Goal: Task Accomplishment & Management: Use online tool/utility

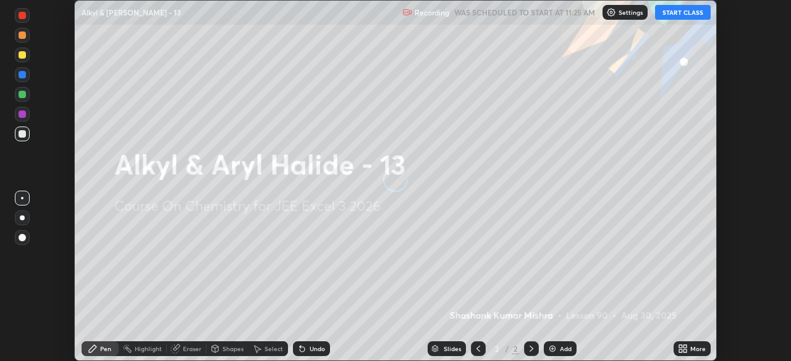
scroll to position [361, 790]
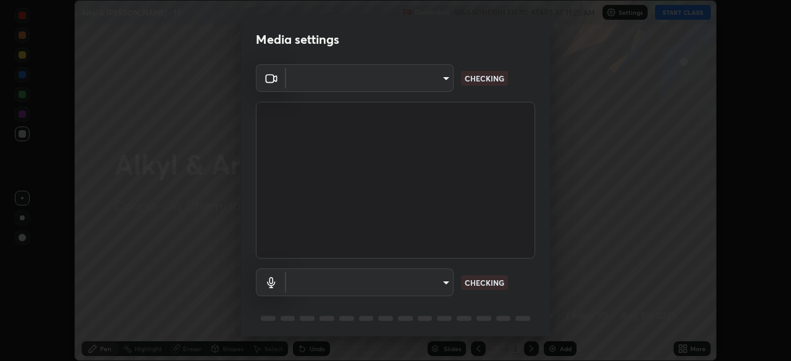
click at [447, 281] on body "Erase all Alkyl & [PERSON_NAME] - 13 Recording WAS SCHEDULED TO START AT 11:25 …" at bounding box center [395, 180] width 791 height 361
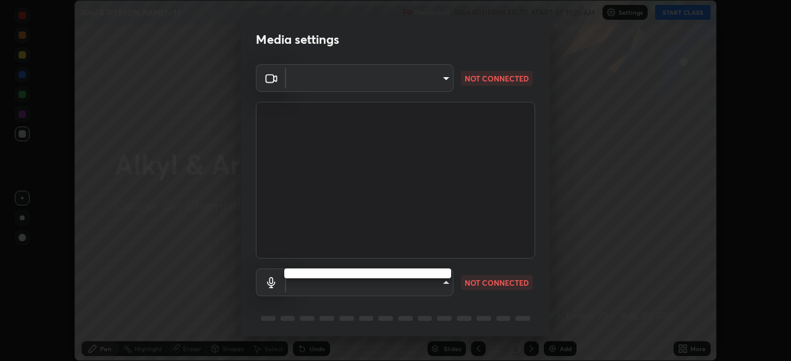
type input "ab575cb34c87f85e5516d662d1ce61e9bdcdf9427f029c366d32db6494063bf2"
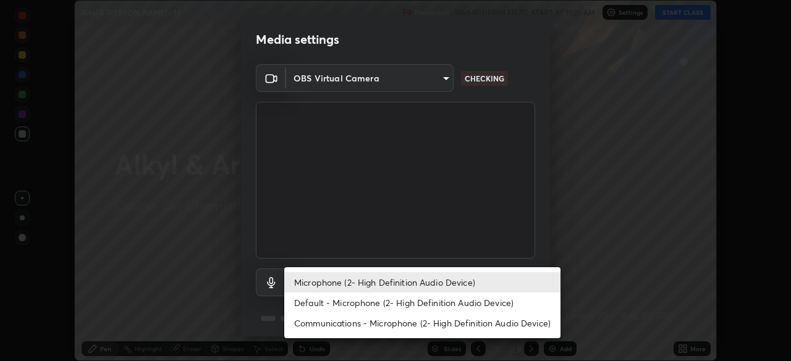
click at [439, 303] on li "Default - Microphone (2- High Definition Audio Device)" at bounding box center [422, 303] width 276 height 20
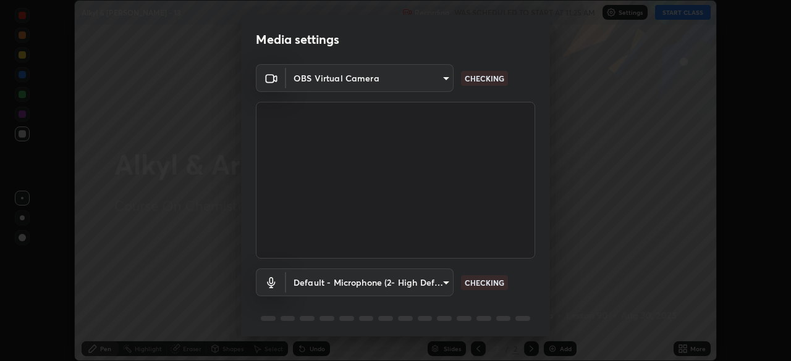
click at [435, 281] on body "Erase all Alkyl & [PERSON_NAME] - 13 Recording WAS SCHEDULED TO START AT 11:25 …" at bounding box center [395, 180] width 791 height 361
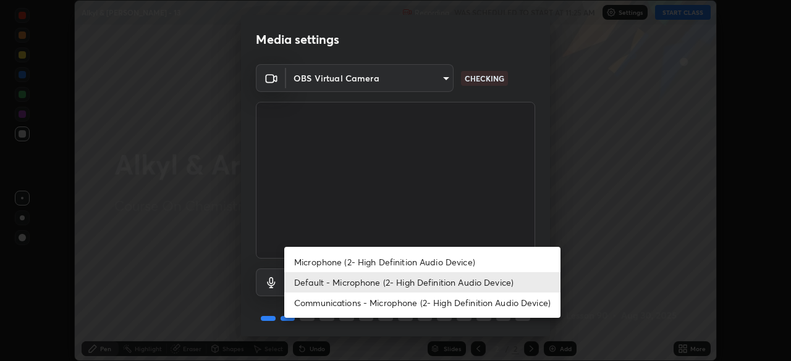
click at [437, 259] on li "Microphone (2- High Definition Audio Device)" at bounding box center [422, 262] width 276 height 20
type input "ed763d68ec3e2e3c9c4a715b2cda8bbe32e246cc1b8ba6137e6a4bc4c77b2f2c"
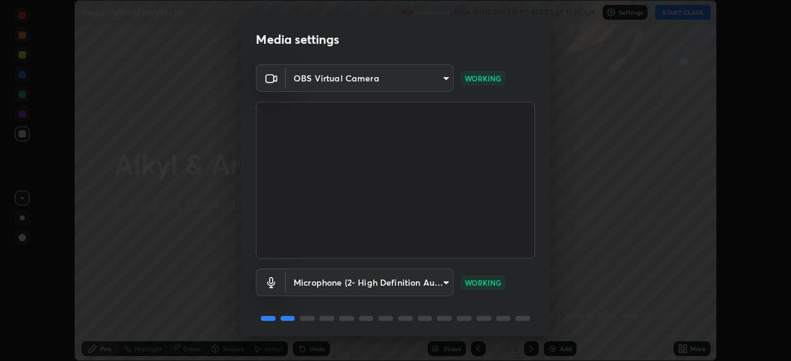
scroll to position [44, 0]
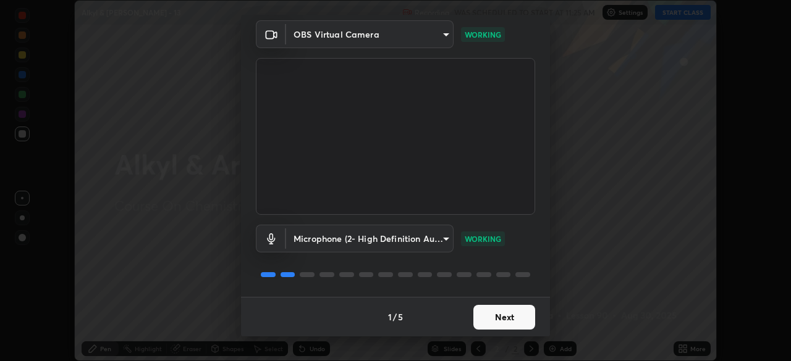
click at [507, 320] on button "Next" at bounding box center [504, 317] width 62 height 25
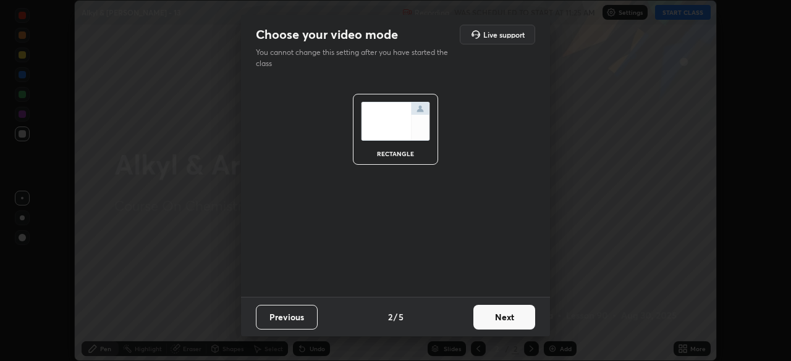
scroll to position [0, 0]
click at [509, 318] on button "Next" at bounding box center [504, 317] width 62 height 25
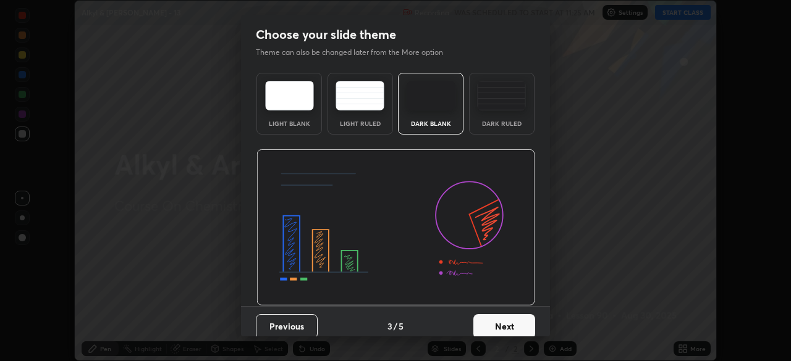
click at [516, 321] on button "Next" at bounding box center [504, 326] width 62 height 25
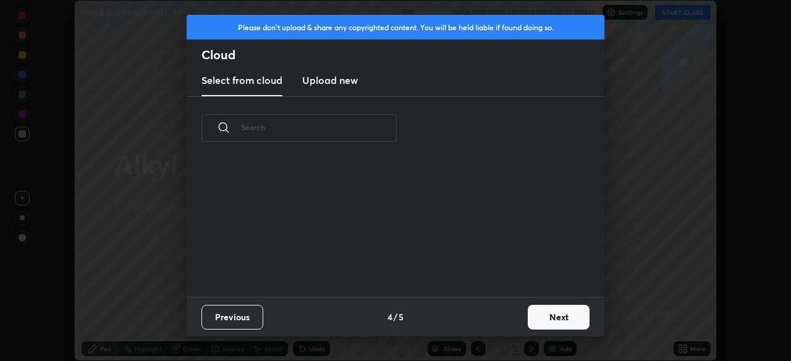
click at [544, 320] on button "Next" at bounding box center [558, 317] width 62 height 25
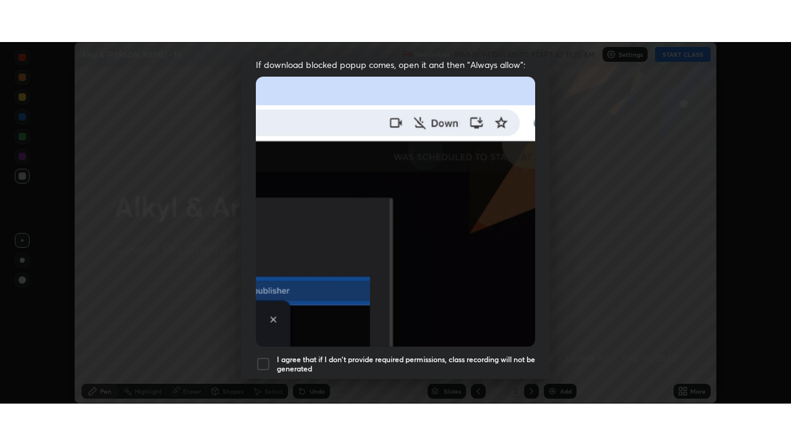
scroll to position [296, 0]
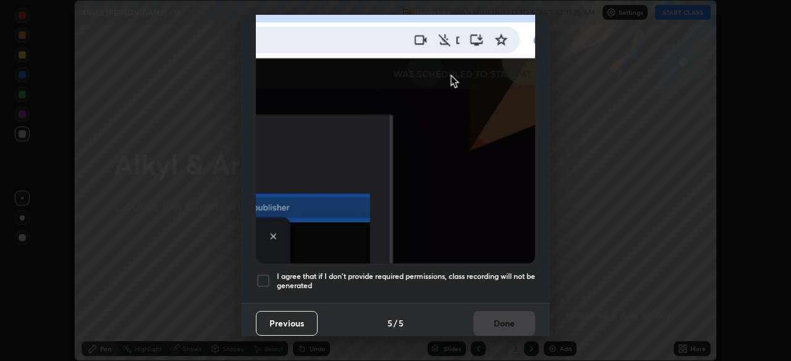
click at [479, 273] on h5 "I agree that if I don't provide required permissions, class recording will not …" at bounding box center [406, 281] width 258 height 19
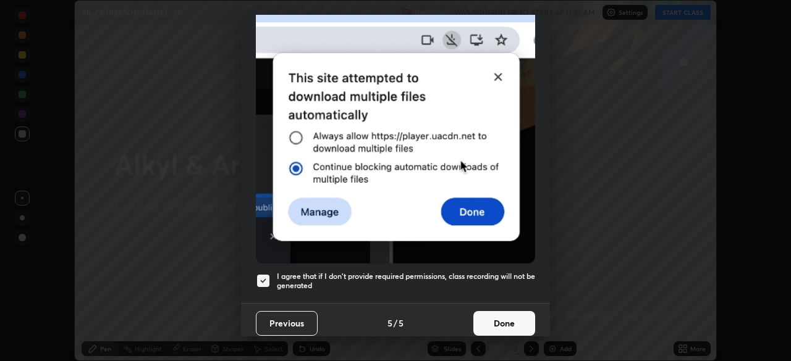
click at [495, 319] on button "Done" at bounding box center [504, 323] width 62 height 25
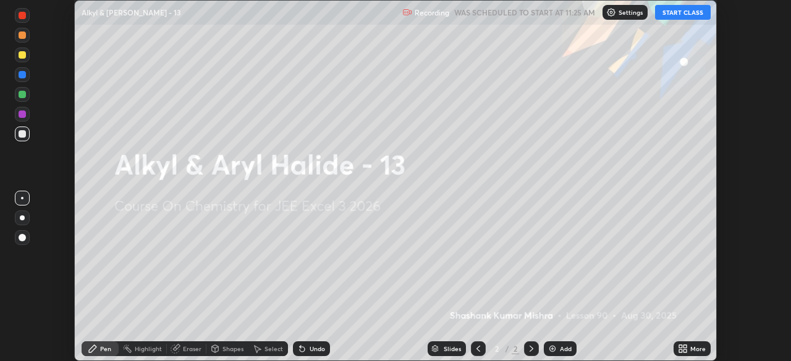
click at [688, 14] on button "START CLASS" at bounding box center [683, 12] width 56 height 15
click at [687, 350] on icon at bounding box center [683, 349] width 10 height 10
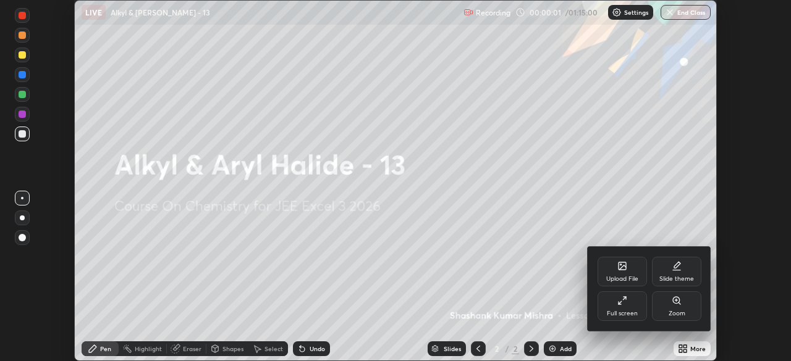
click at [629, 308] on div "Full screen" at bounding box center [621, 307] width 49 height 30
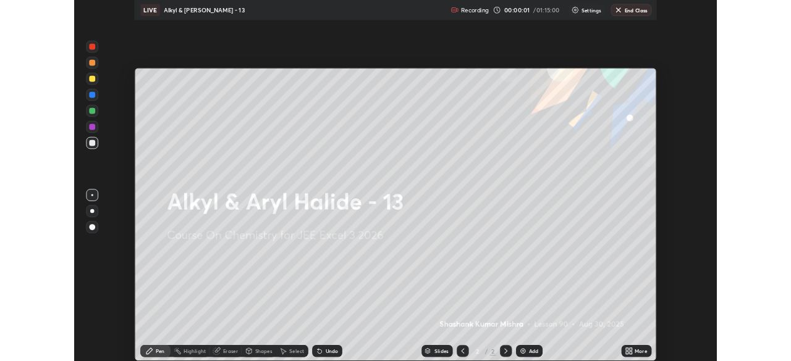
scroll to position [445, 791]
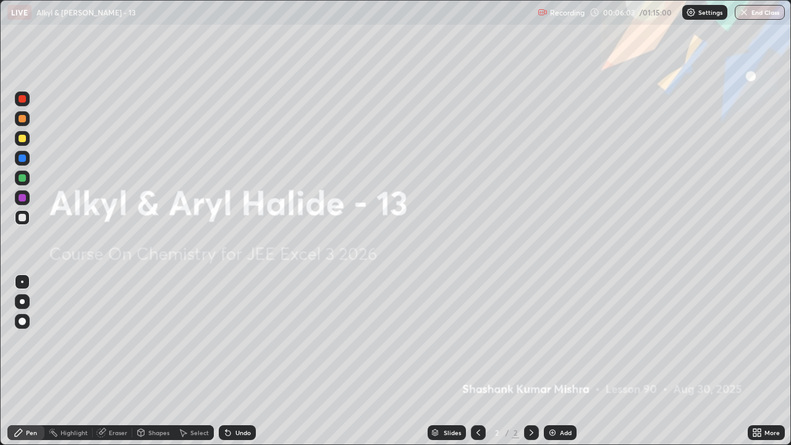
click at [549, 361] on img at bounding box center [552, 432] width 10 height 10
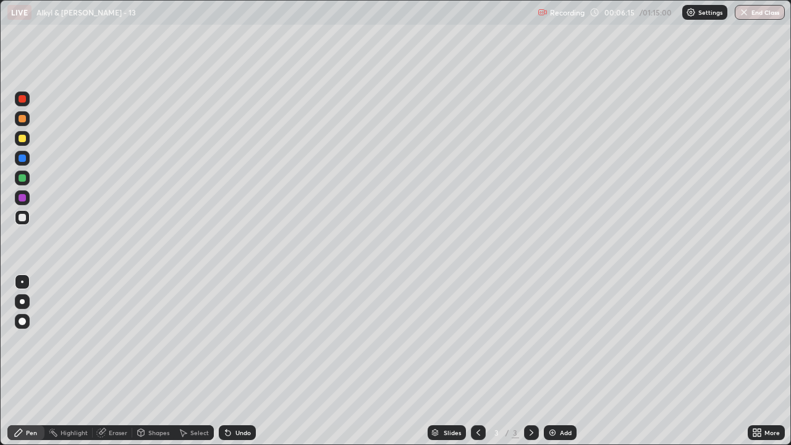
click at [226, 361] on icon at bounding box center [227, 432] width 5 height 5
click at [225, 361] on icon at bounding box center [225, 429] width 1 height 1
click at [226, 361] on icon at bounding box center [227, 432] width 5 height 5
click at [27, 179] on div at bounding box center [22, 177] width 15 height 15
click at [24, 220] on div at bounding box center [22, 217] width 7 height 7
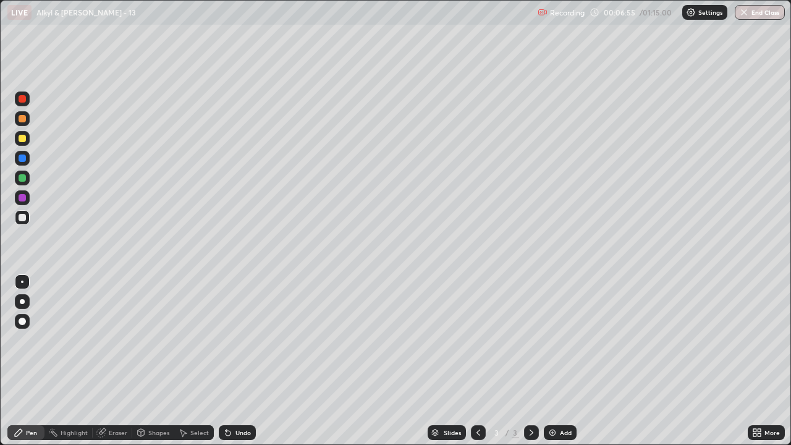
click at [23, 201] on div at bounding box center [22, 197] width 7 height 7
click at [25, 219] on div at bounding box center [22, 217] width 7 height 7
click at [117, 361] on div "Eraser" at bounding box center [118, 432] width 19 height 6
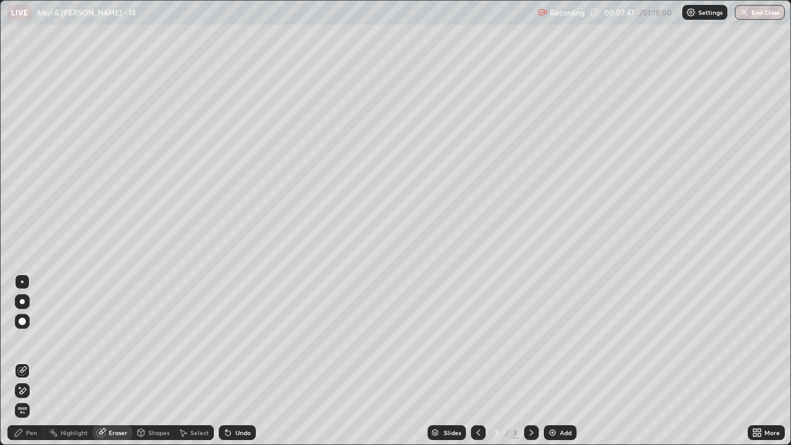
click at [28, 361] on div "Pen" at bounding box center [31, 432] width 11 height 6
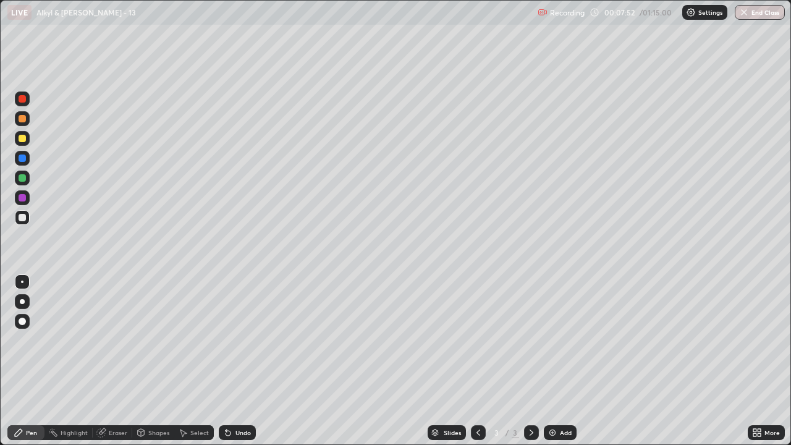
click at [23, 217] on div at bounding box center [22, 217] width 7 height 7
click at [150, 361] on div "Shapes" at bounding box center [158, 432] width 21 height 6
click at [119, 361] on div "Eraser" at bounding box center [118, 432] width 19 height 6
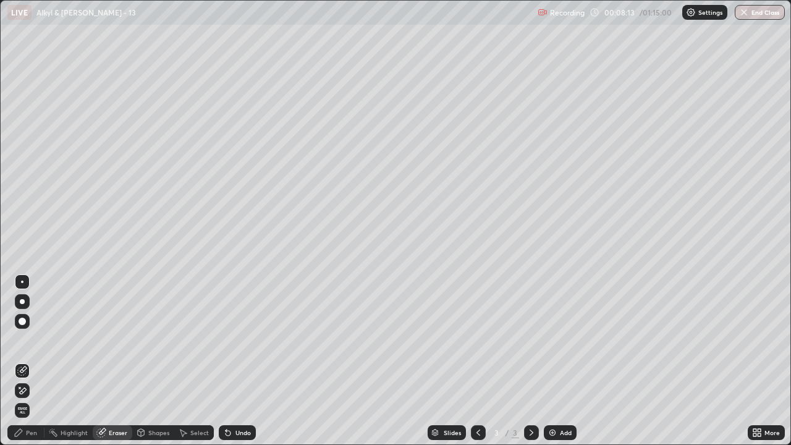
click at [19, 361] on icon at bounding box center [18, 432] width 7 height 7
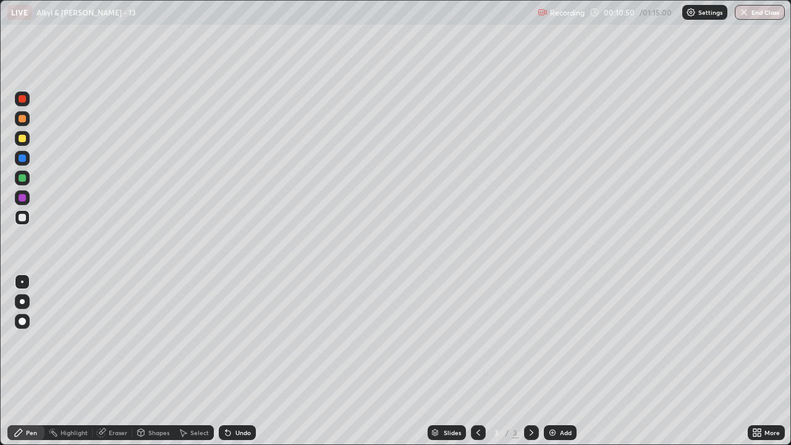
click at [195, 361] on div "Select" at bounding box center [199, 432] width 19 height 6
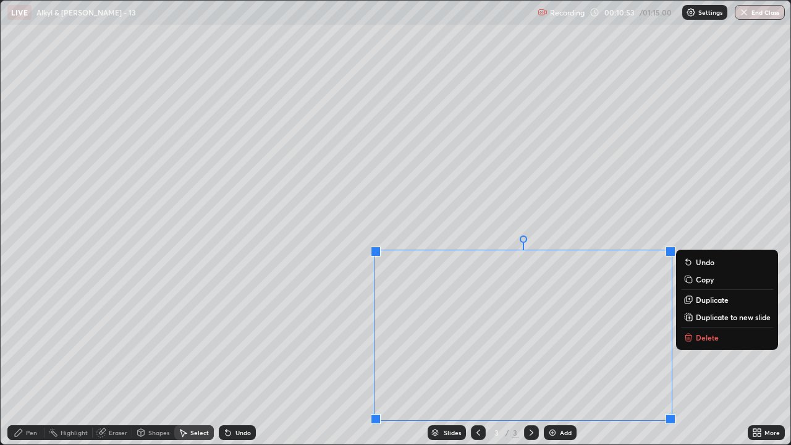
click at [703, 335] on p "Delete" at bounding box center [706, 337] width 23 height 10
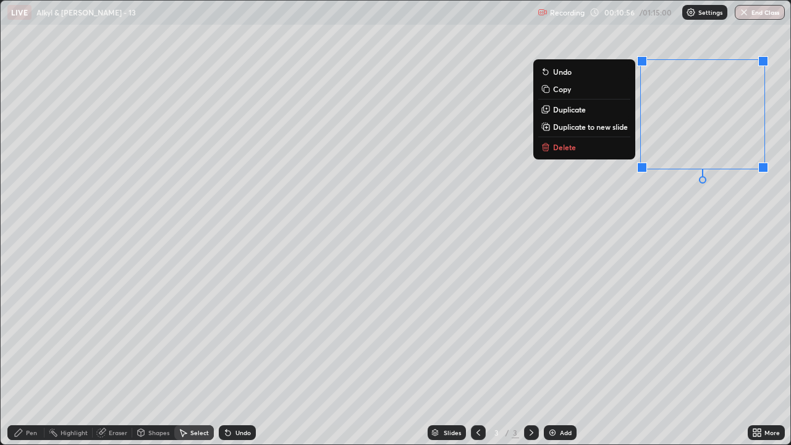
click at [568, 146] on p "Delete" at bounding box center [564, 147] width 23 height 10
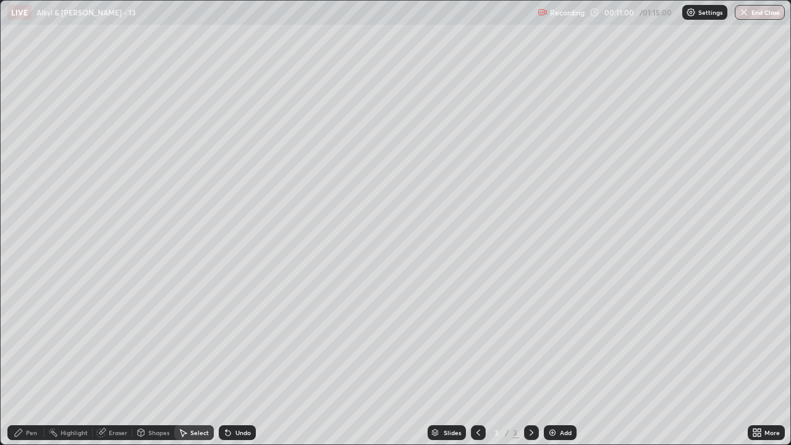
click at [27, 361] on div "Pen" at bounding box center [31, 432] width 11 height 6
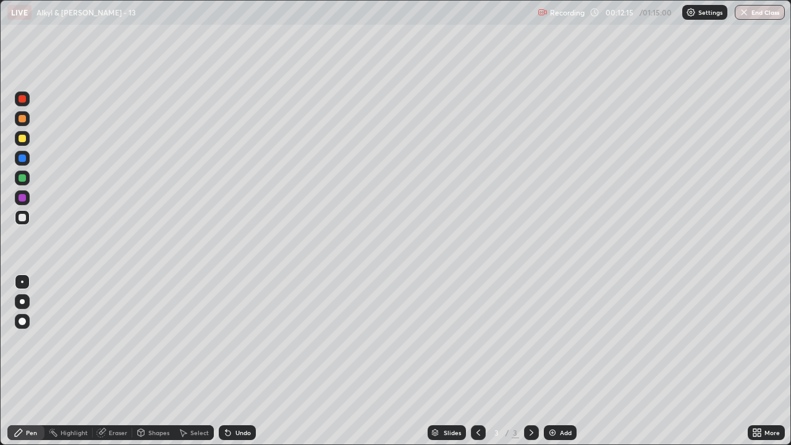
click at [194, 361] on div "Select" at bounding box center [199, 432] width 19 height 6
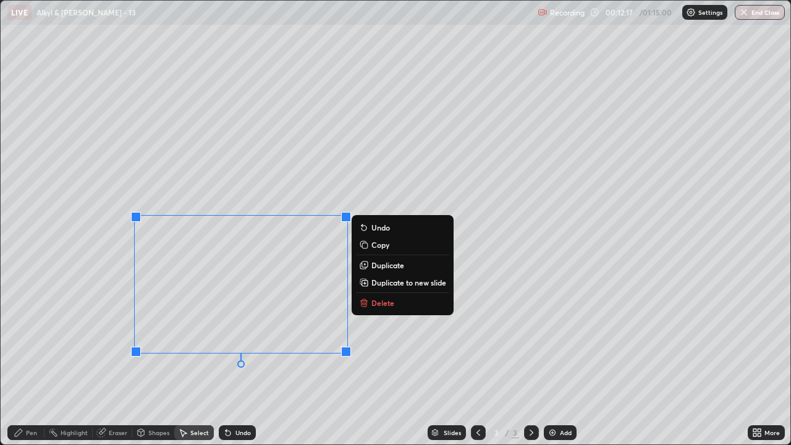
click at [377, 302] on p "Delete" at bounding box center [382, 303] width 23 height 10
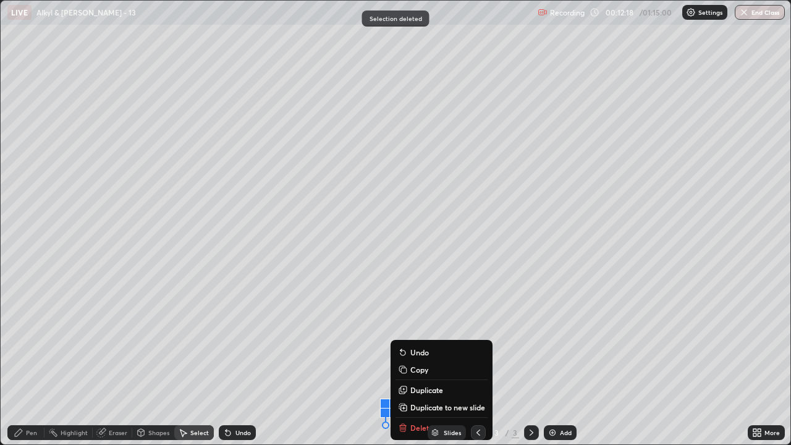
click at [414, 361] on div "Slides 3 / 3 Add" at bounding box center [502, 432] width 492 height 25
click at [408, 361] on div "Slides 3 / 3 Add" at bounding box center [502, 432] width 492 height 25
click at [403, 361] on div "Slides 3 / 3 Add" at bounding box center [502, 432] width 492 height 25
click at [27, 361] on div "Pen" at bounding box center [31, 432] width 11 height 6
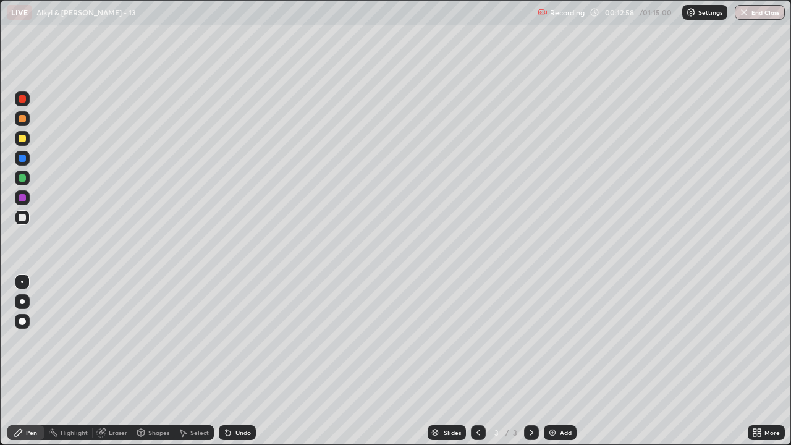
click at [117, 361] on div "Eraser" at bounding box center [118, 432] width 19 height 6
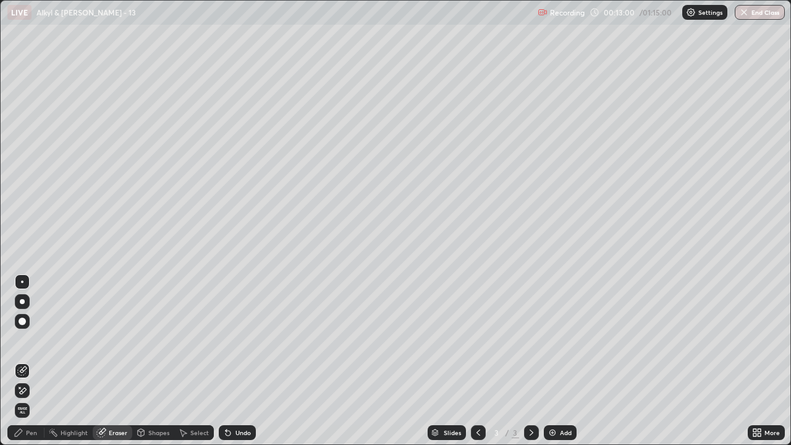
click at [28, 361] on div "Pen" at bounding box center [31, 432] width 11 height 6
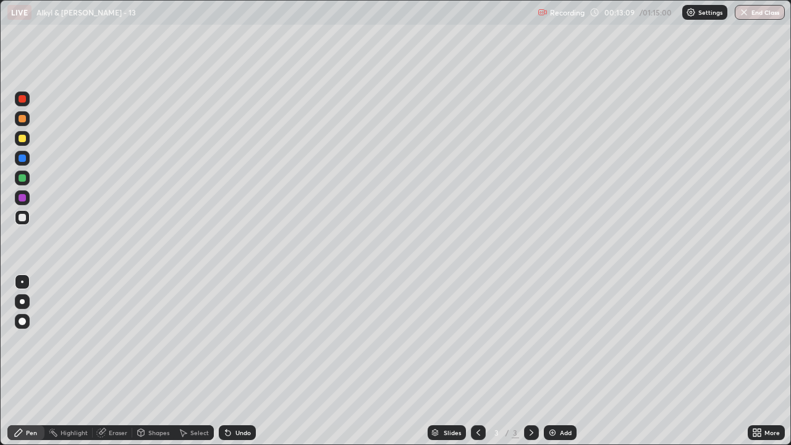
click at [235, 361] on div "Undo" at bounding box center [237, 432] width 37 height 15
click at [235, 361] on div "Undo" at bounding box center [242, 432] width 15 height 6
click at [550, 361] on img at bounding box center [552, 432] width 10 height 10
click at [238, 361] on div "Undo" at bounding box center [237, 432] width 37 height 15
click at [114, 361] on div "Eraser" at bounding box center [118, 432] width 19 height 6
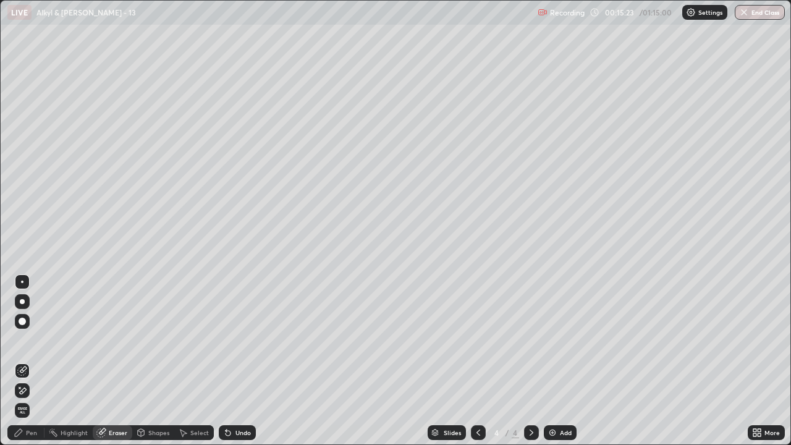
click at [21, 361] on span "Erase all" at bounding box center [22, 409] width 14 height 7
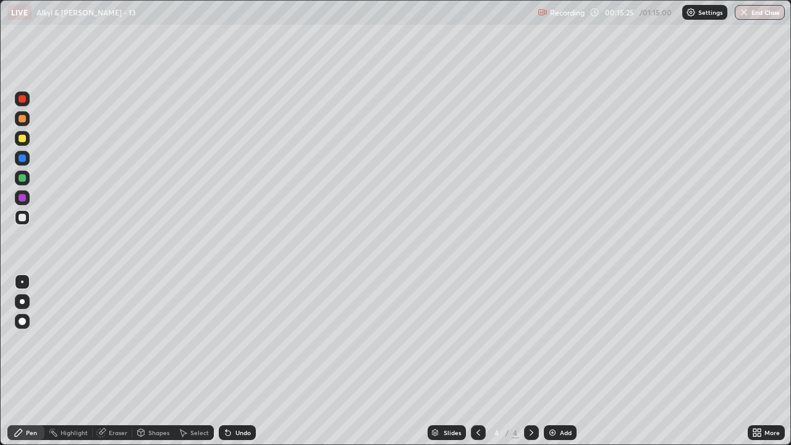
click at [476, 361] on icon at bounding box center [478, 432] width 4 height 6
click at [183, 361] on icon at bounding box center [183, 432] width 10 height 10
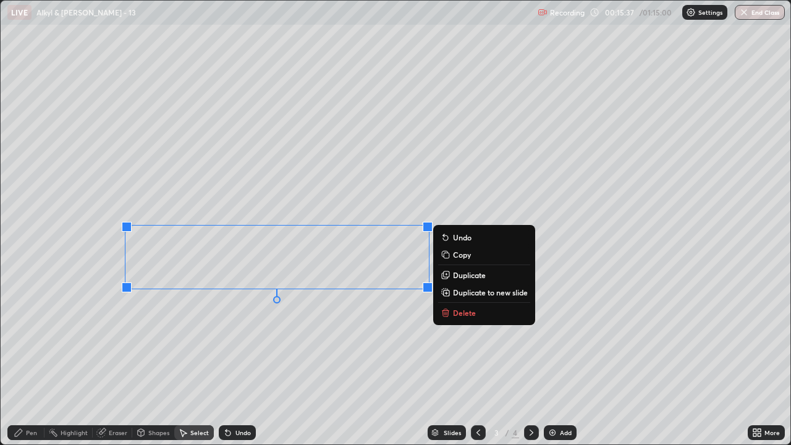
click at [466, 313] on p "Delete" at bounding box center [464, 313] width 23 height 10
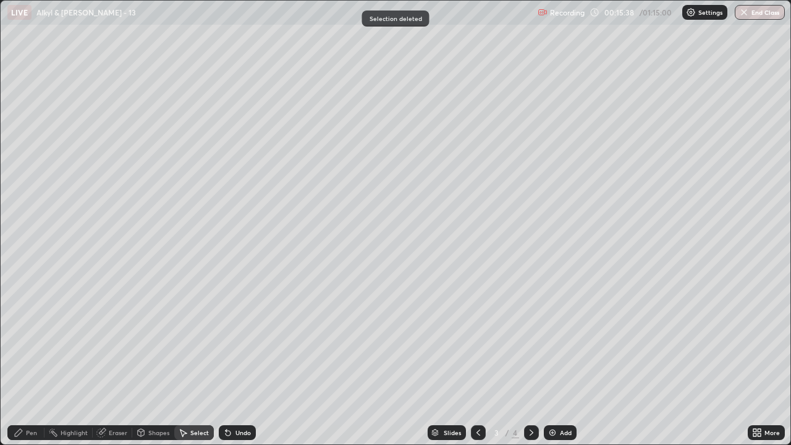
click at [27, 361] on div "Pen" at bounding box center [25, 432] width 37 height 15
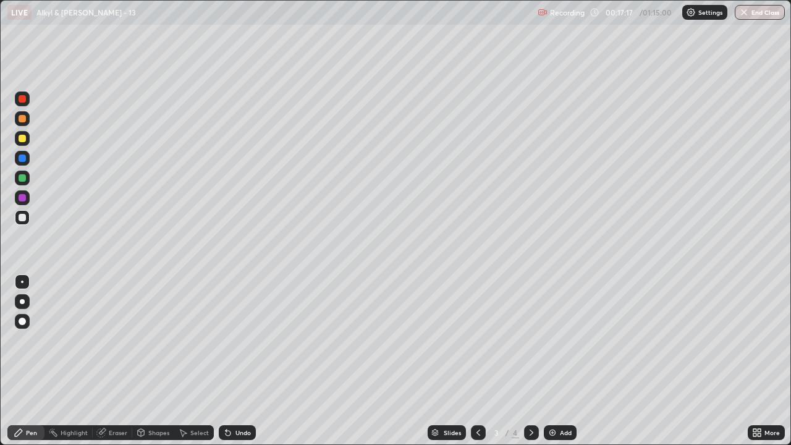
click at [235, 361] on div "Undo" at bounding box center [242, 432] width 15 height 6
click at [233, 361] on div "Undo" at bounding box center [237, 432] width 37 height 15
click at [235, 361] on div "Undo" at bounding box center [242, 432] width 15 height 6
click at [193, 361] on div "Select" at bounding box center [199, 432] width 19 height 6
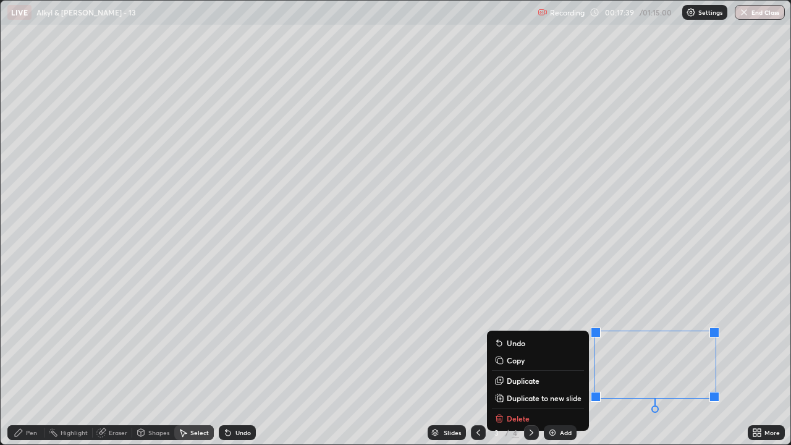
click at [438, 321] on div "0 ° Undo Copy Duplicate Duplicate to new slide Delete" at bounding box center [395, 222] width 789 height 443
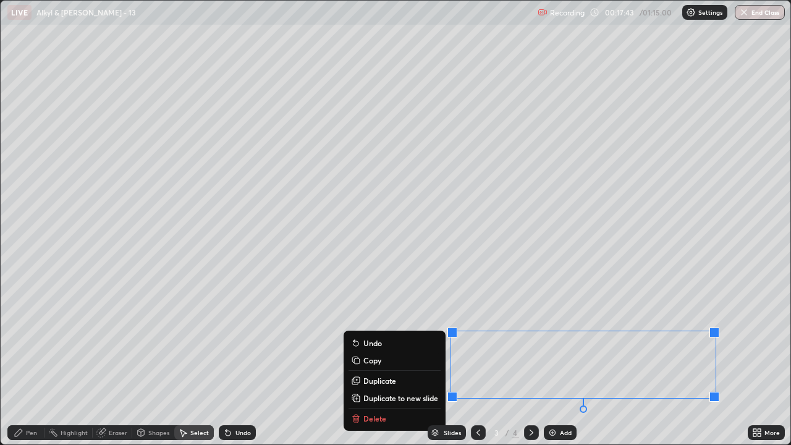
click at [399, 361] on p "Duplicate to new slide" at bounding box center [400, 398] width 75 height 10
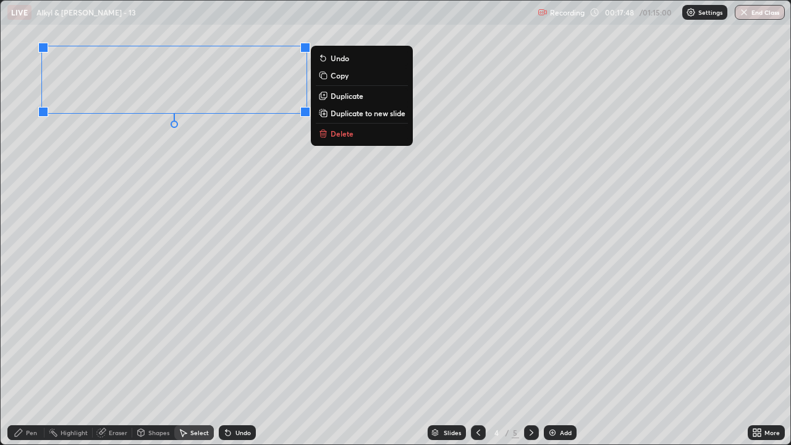
click at [23, 361] on div "Pen" at bounding box center [25, 432] width 37 height 15
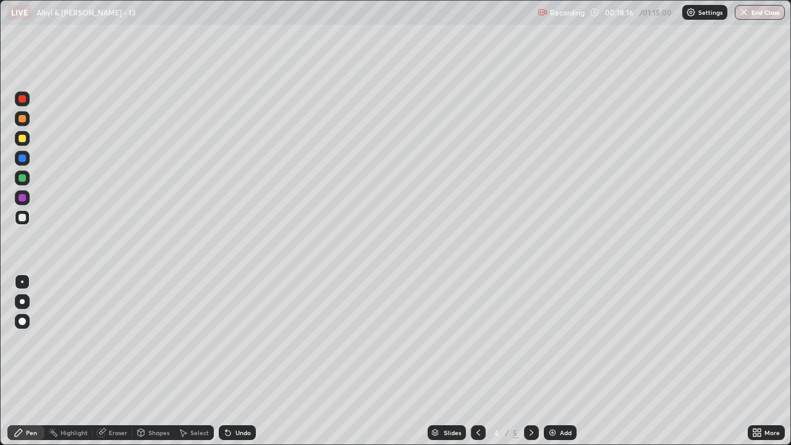
click at [120, 361] on div "Eraser" at bounding box center [118, 432] width 19 height 6
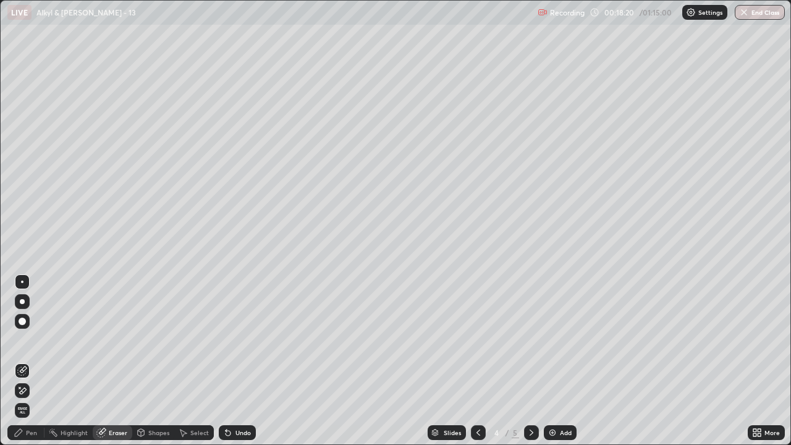
click at [28, 361] on div "Pen" at bounding box center [31, 432] width 11 height 6
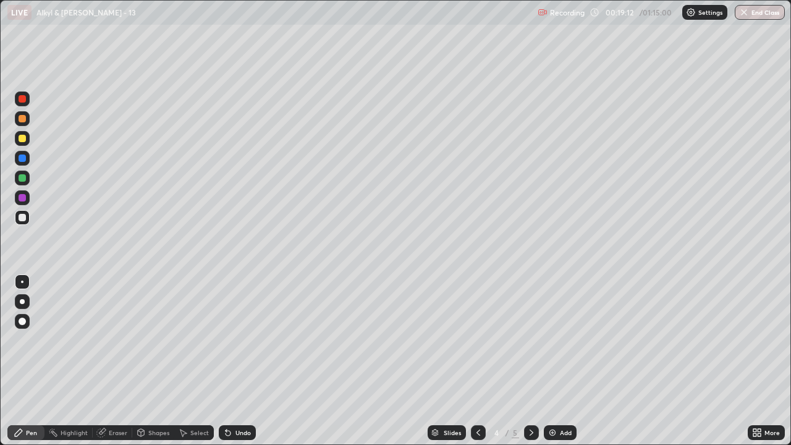
click at [115, 361] on div "Eraser" at bounding box center [118, 432] width 19 height 6
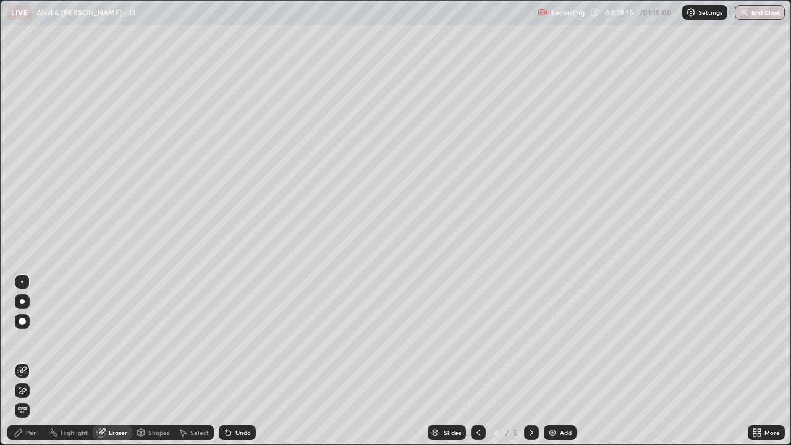
click at [26, 361] on div "Pen" at bounding box center [31, 432] width 11 height 6
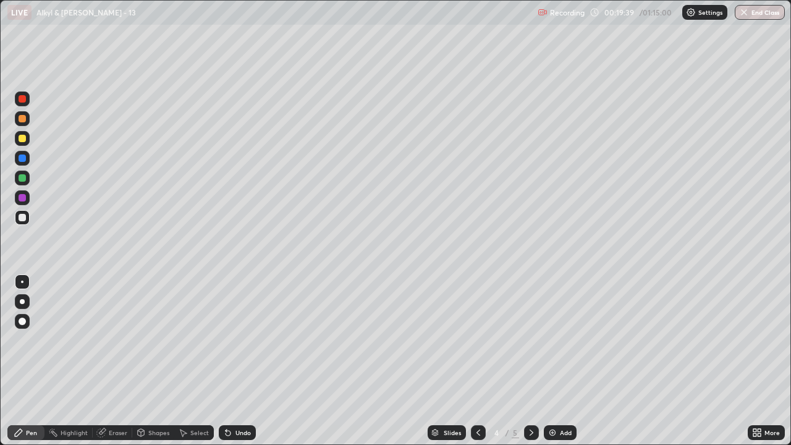
click at [112, 361] on div "Eraser" at bounding box center [113, 432] width 40 height 15
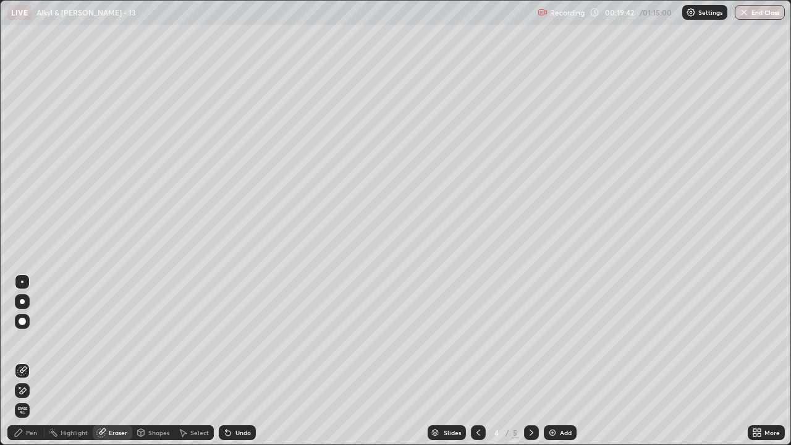
click at [33, 361] on div "Pen" at bounding box center [31, 432] width 11 height 6
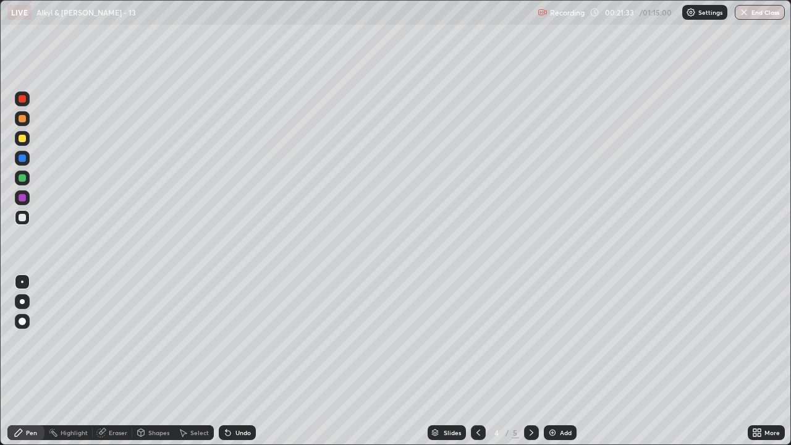
click at [195, 361] on div "Select" at bounding box center [199, 432] width 19 height 6
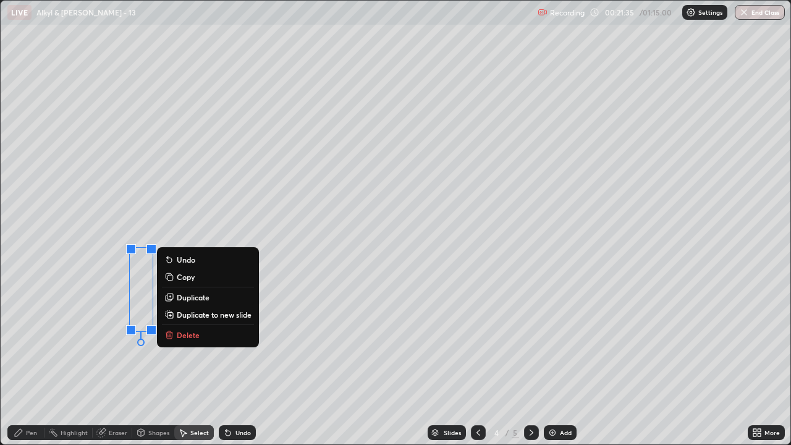
click at [178, 329] on button "Delete" at bounding box center [208, 334] width 92 height 15
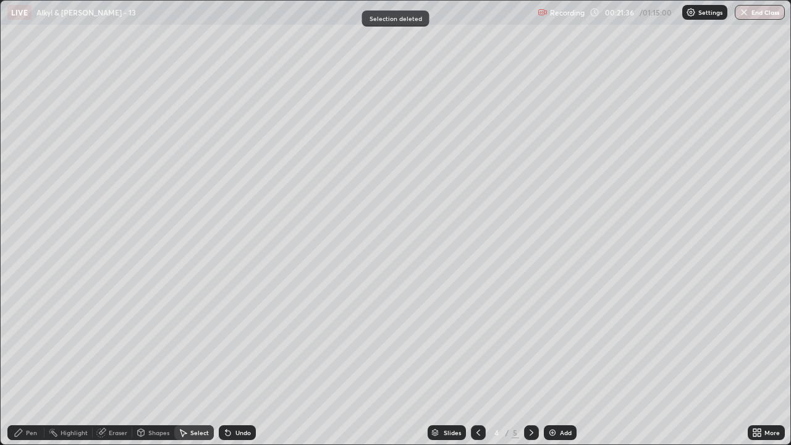
click at [28, 361] on div "Pen" at bounding box center [31, 432] width 11 height 6
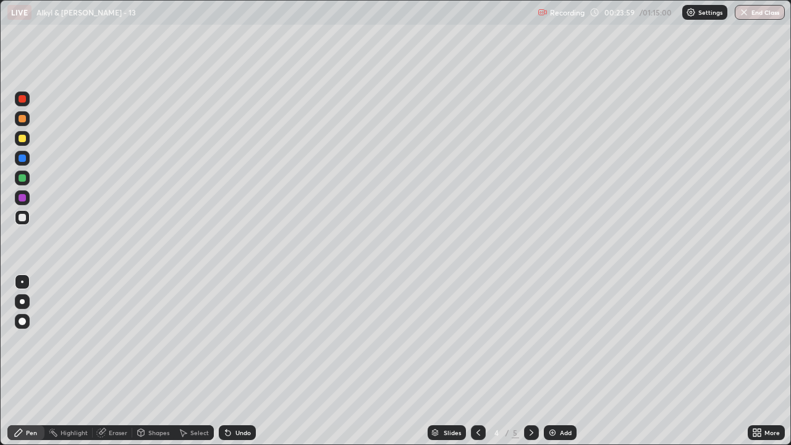
click at [476, 361] on icon at bounding box center [478, 432] width 10 height 10
click at [530, 361] on icon at bounding box center [531, 432] width 10 height 10
click at [148, 361] on div "Shapes" at bounding box center [158, 432] width 21 height 6
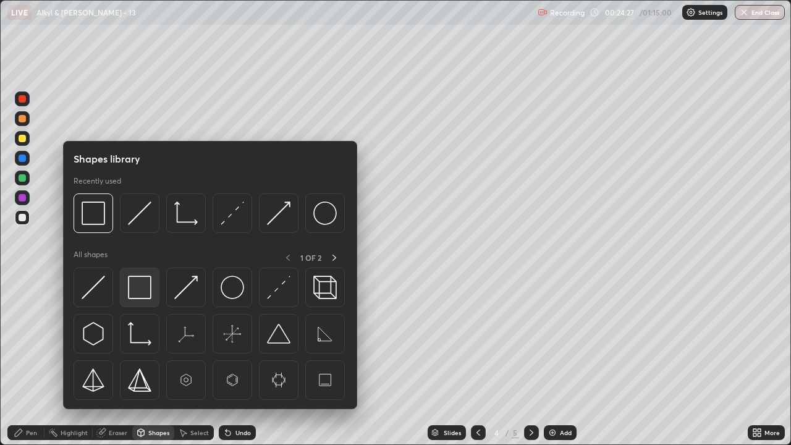
click at [140, 285] on img at bounding box center [139, 286] width 23 height 23
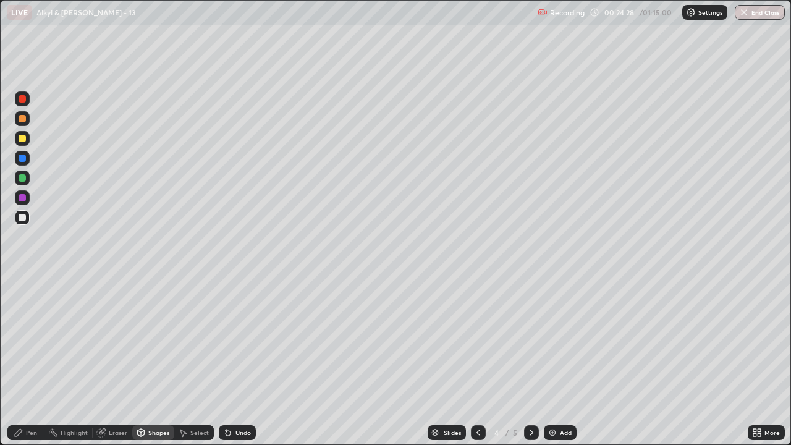
click at [23, 181] on div at bounding box center [22, 177] width 7 height 7
click at [29, 361] on div "Pen" at bounding box center [31, 432] width 11 height 6
click at [27, 217] on div at bounding box center [22, 217] width 15 height 15
click at [530, 361] on icon at bounding box center [531, 432] width 10 height 10
click at [476, 361] on icon at bounding box center [478, 432] width 10 height 10
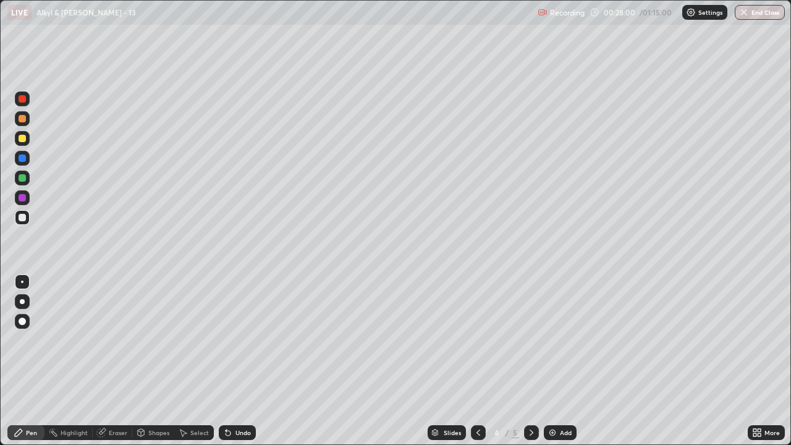
click at [471, 361] on div at bounding box center [478, 432] width 15 height 15
click at [530, 361] on icon at bounding box center [531, 432] width 10 height 10
click at [552, 361] on img at bounding box center [552, 432] width 10 height 10
click at [241, 361] on div "Undo" at bounding box center [242, 432] width 15 height 6
click at [236, 361] on div "Undo" at bounding box center [237, 432] width 37 height 15
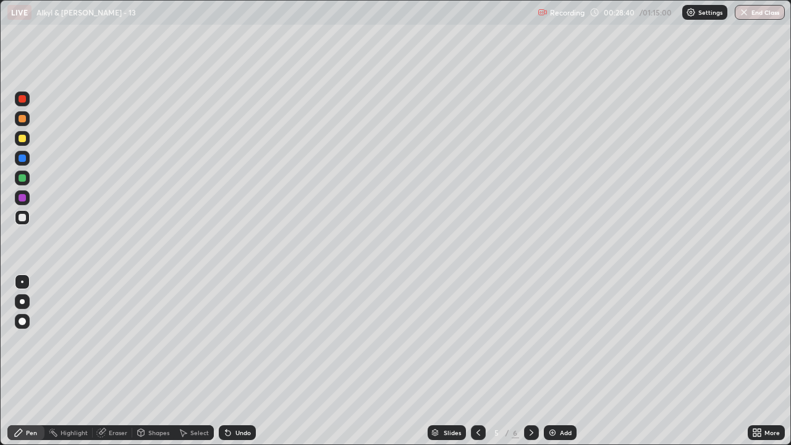
click at [245, 361] on div "Undo" at bounding box center [237, 432] width 37 height 15
click at [240, 361] on div "Undo" at bounding box center [237, 432] width 37 height 15
click at [243, 361] on div "Undo" at bounding box center [237, 432] width 37 height 15
click at [20, 175] on div at bounding box center [22, 177] width 7 height 7
click at [21, 202] on div at bounding box center [22, 197] width 15 height 15
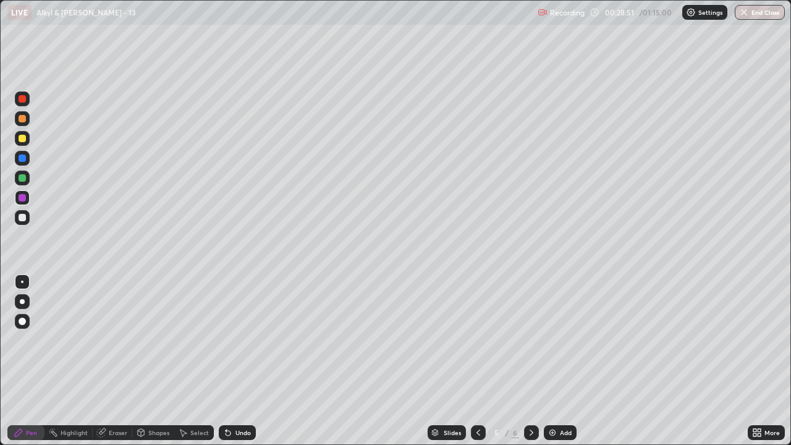
click at [28, 218] on div at bounding box center [22, 217] width 15 height 15
click at [250, 361] on div "Undo" at bounding box center [237, 432] width 37 height 15
click at [529, 361] on icon at bounding box center [531, 432] width 10 height 10
click at [236, 361] on div "Undo" at bounding box center [237, 432] width 37 height 15
click at [237, 361] on div "Undo" at bounding box center [242, 432] width 15 height 6
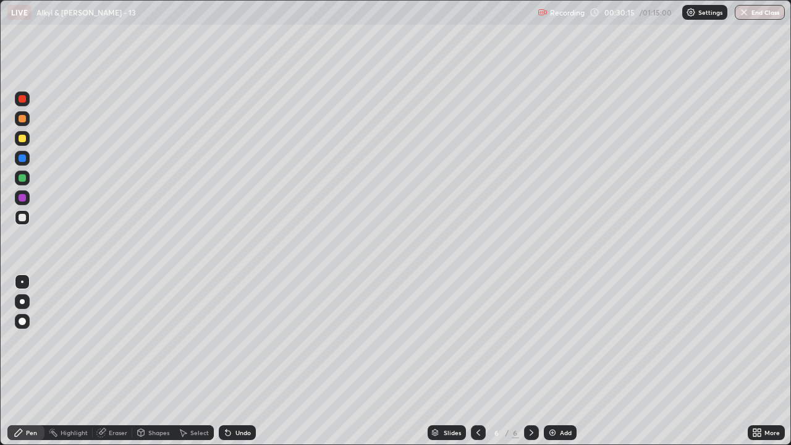
click at [235, 361] on div "Undo" at bounding box center [242, 432] width 15 height 6
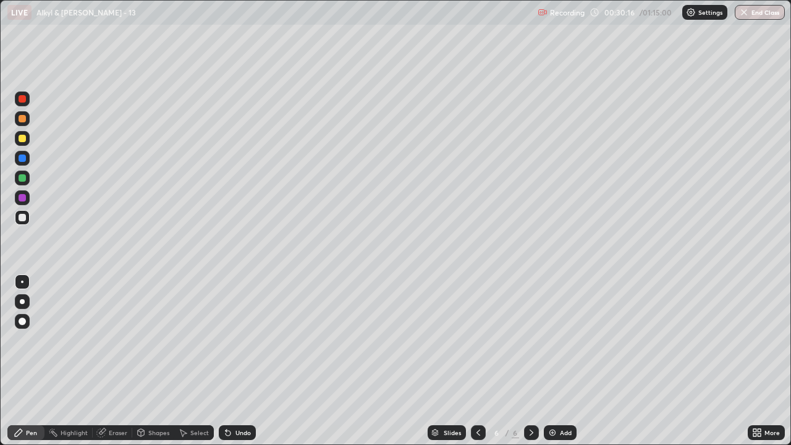
click at [236, 361] on div "Undo" at bounding box center [242, 432] width 15 height 6
click at [241, 361] on div "Undo" at bounding box center [242, 432] width 15 height 6
click at [236, 361] on div "Undo" at bounding box center [242, 432] width 15 height 6
click at [233, 361] on div "Undo" at bounding box center [237, 432] width 37 height 15
click at [22, 140] on div at bounding box center [22, 138] width 7 height 7
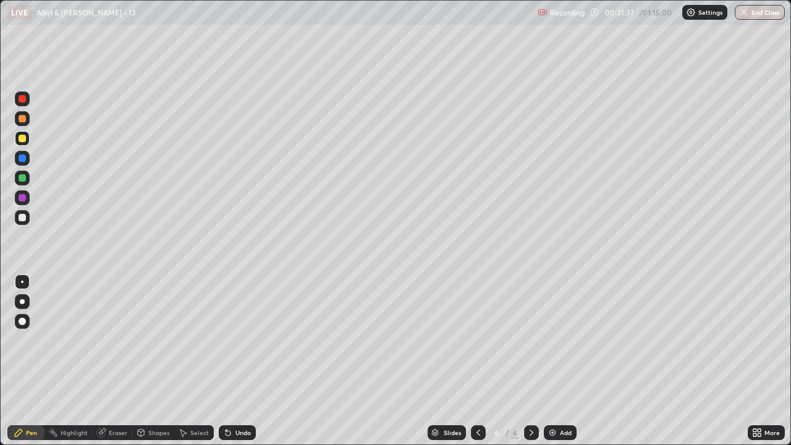
click at [25, 219] on div at bounding box center [22, 217] width 7 height 7
click at [235, 361] on div "Undo" at bounding box center [242, 432] width 15 height 6
click at [552, 361] on img at bounding box center [552, 432] width 10 height 10
click at [239, 361] on div "Undo" at bounding box center [237, 432] width 37 height 15
click at [240, 361] on div "Undo" at bounding box center [242, 432] width 15 height 6
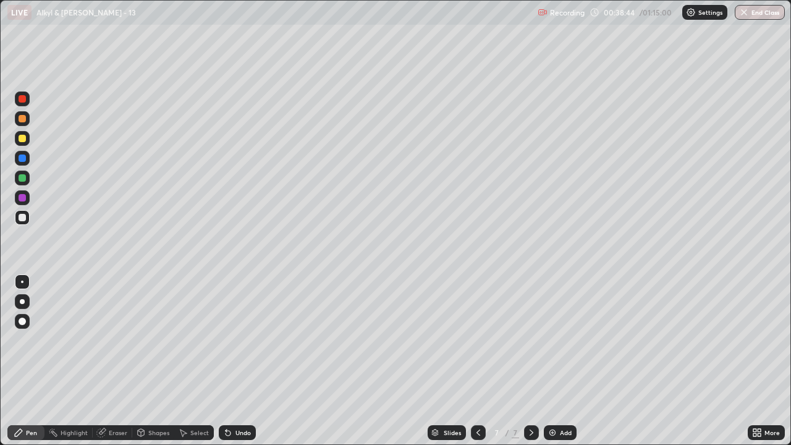
click at [226, 361] on icon at bounding box center [227, 432] width 5 height 5
click at [231, 361] on icon at bounding box center [228, 432] width 10 height 10
click at [232, 361] on div "Undo" at bounding box center [237, 432] width 37 height 15
click at [238, 361] on div "Undo" at bounding box center [242, 432] width 15 height 6
click at [195, 361] on div "Select" at bounding box center [199, 432] width 19 height 6
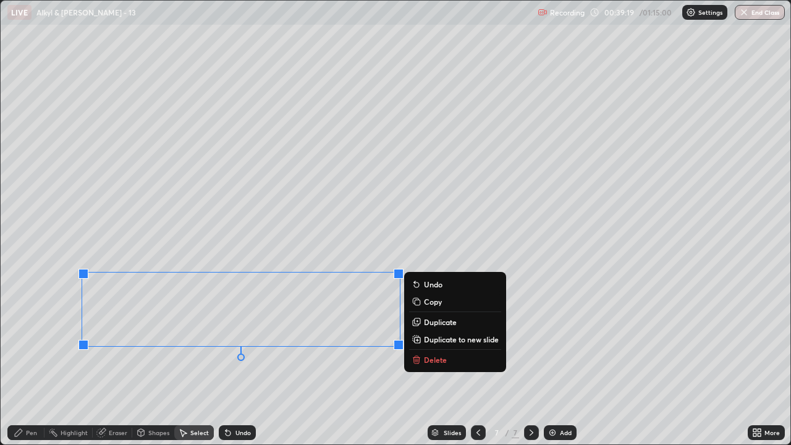
click at [435, 343] on p "Duplicate to new slide" at bounding box center [461, 339] width 75 height 10
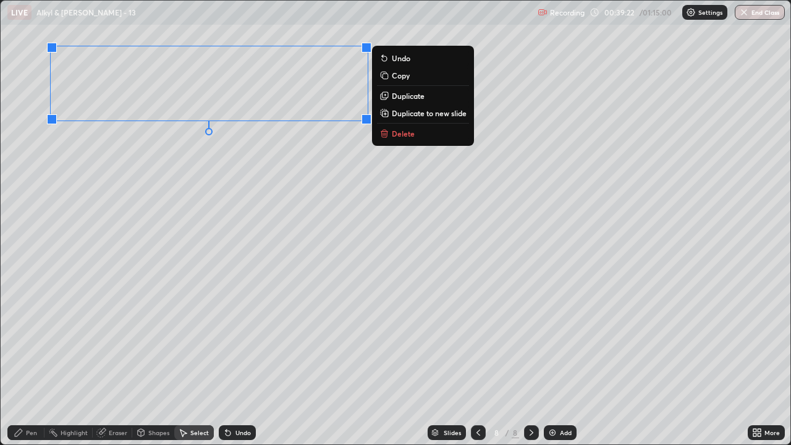
click at [177, 260] on div "0 ° Undo Copy Duplicate Duplicate to new slide Delete" at bounding box center [395, 222] width 789 height 443
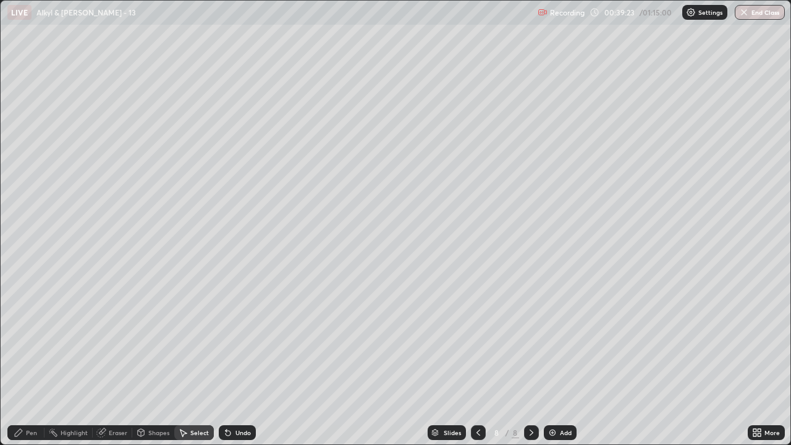
click at [33, 361] on div "Pen" at bounding box center [25, 432] width 37 height 15
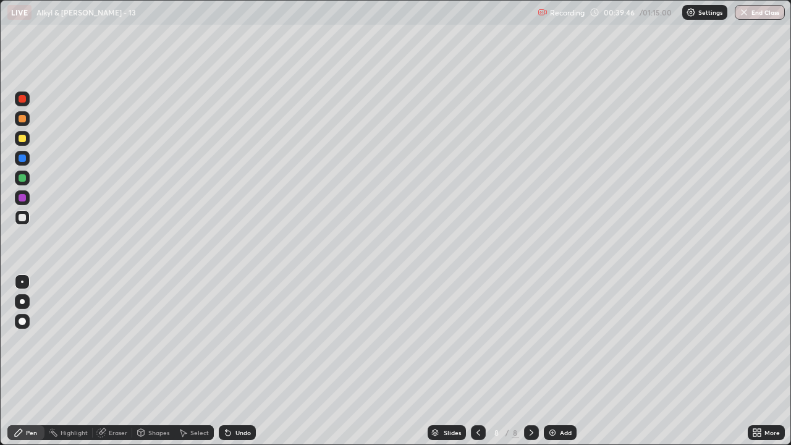
click at [239, 361] on div "Undo" at bounding box center [242, 432] width 15 height 6
click at [240, 361] on div "Undo" at bounding box center [242, 432] width 15 height 6
click at [114, 361] on div "Eraser" at bounding box center [118, 432] width 19 height 6
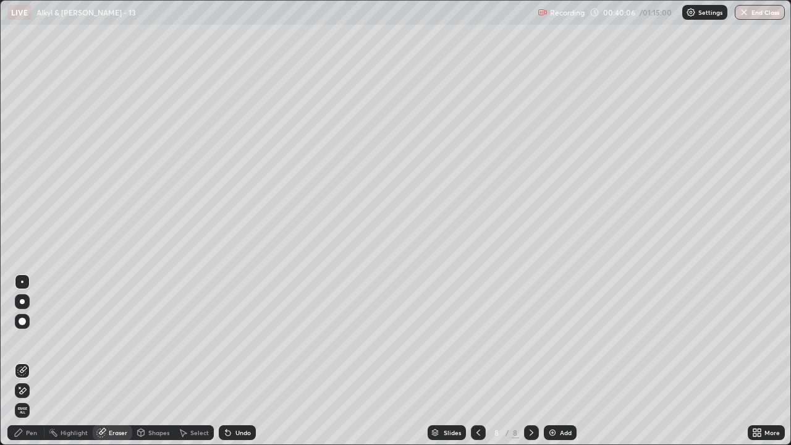
click at [34, 361] on div "Pen" at bounding box center [25, 432] width 37 height 15
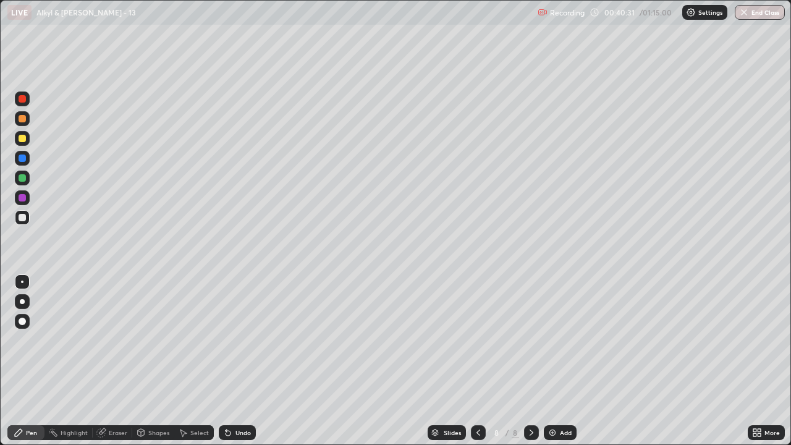
click at [238, 361] on div "Undo" at bounding box center [242, 432] width 15 height 6
click at [235, 361] on div "Undo" at bounding box center [242, 432] width 15 height 6
click at [114, 361] on div "Eraser" at bounding box center [118, 432] width 19 height 6
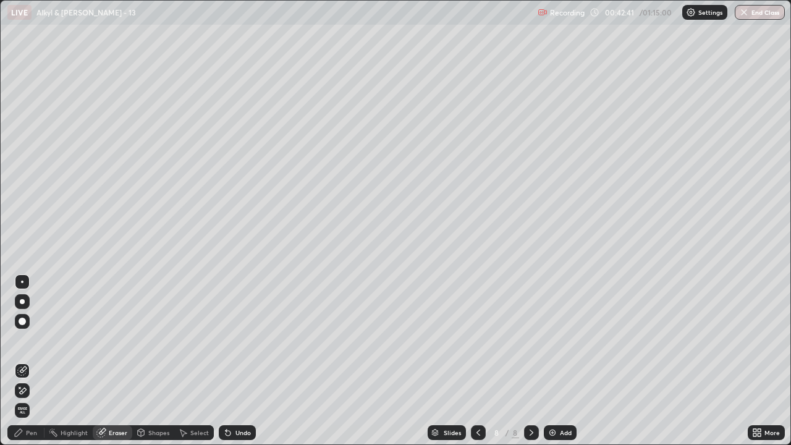
click at [35, 361] on div "Pen" at bounding box center [31, 432] width 11 height 6
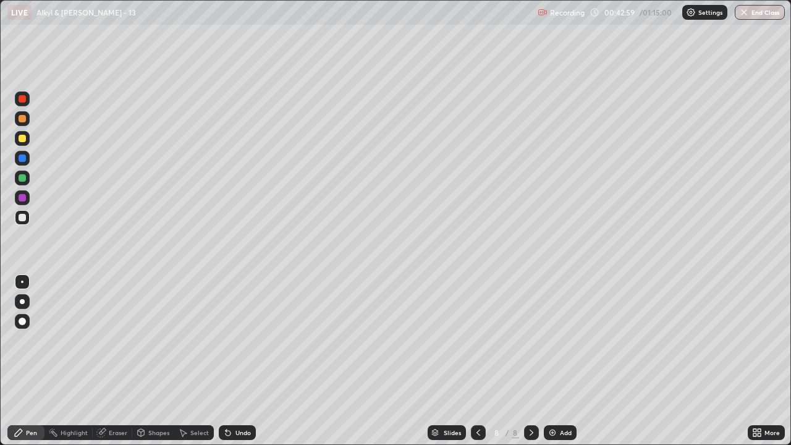
click at [246, 361] on div "Undo" at bounding box center [242, 432] width 15 height 6
click at [112, 361] on div "Eraser" at bounding box center [118, 432] width 19 height 6
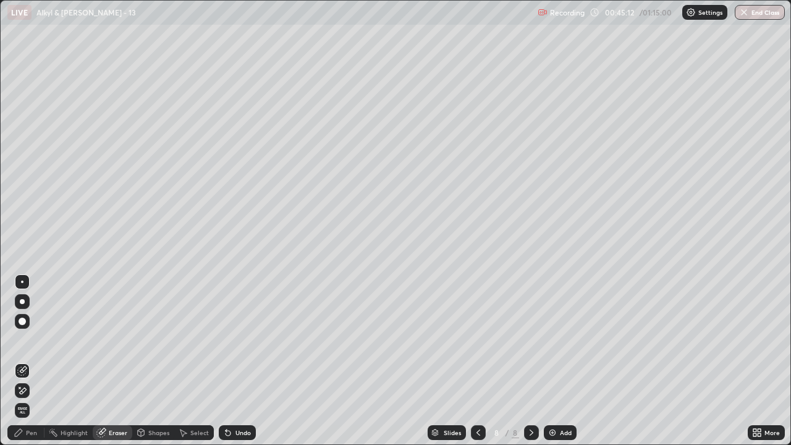
click at [25, 361] on div "Pen" at bounding box center [25, 432] width 37 height 15
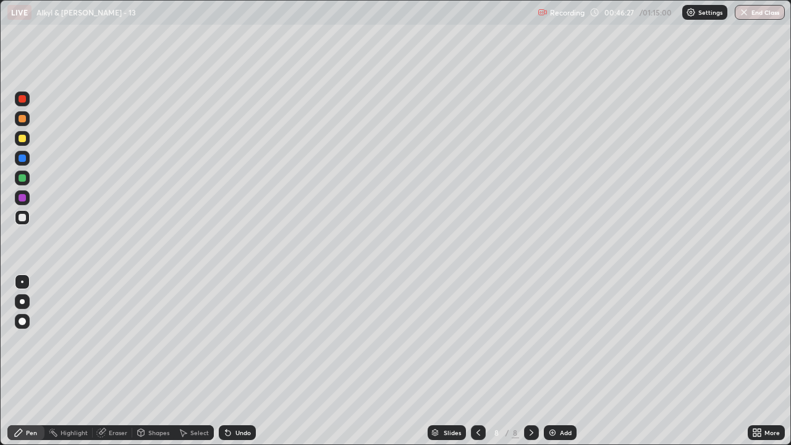
click at [553, 361] on img at bounding box center [552, 432] width 10 height 10
click at [186, 361] on icon at bounding box center [183, 432] width 10 height 10
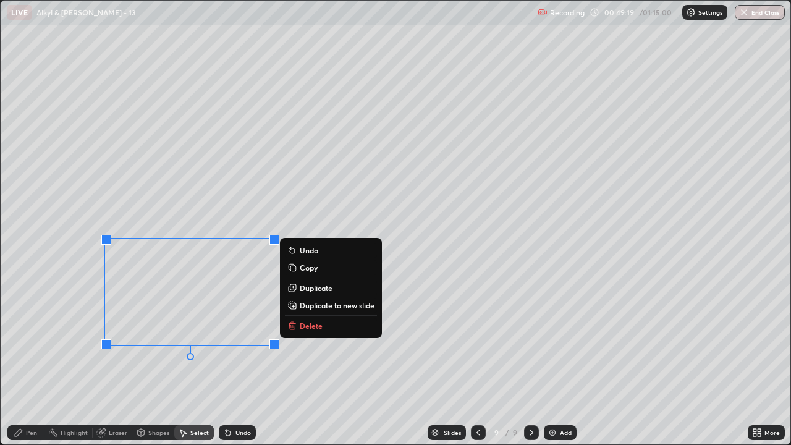
click at [304, 324] on p "Delete" at bounding box center [311, 326] width 23 height 10
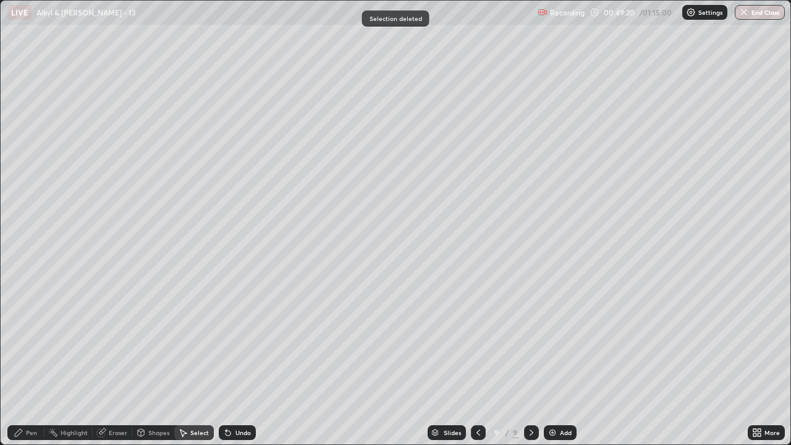
click at [27, 361] on div "Pen" at bounding box center [31, 432] width 11 height 6
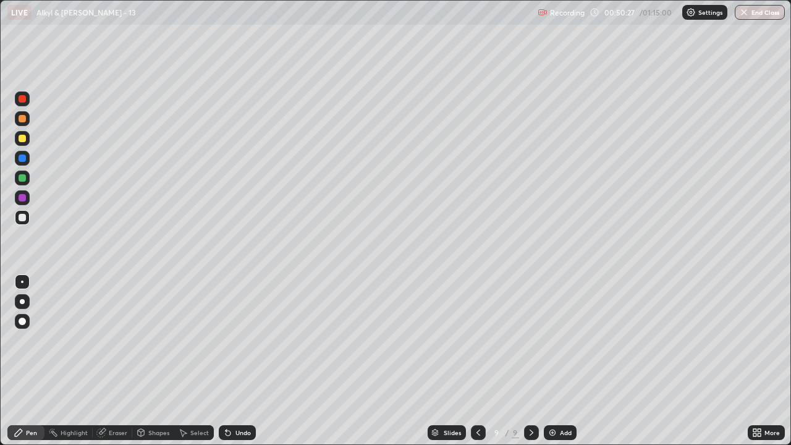
click at [193, 361] on div "Select" at bounding box center [199, 432] width 19 height 6
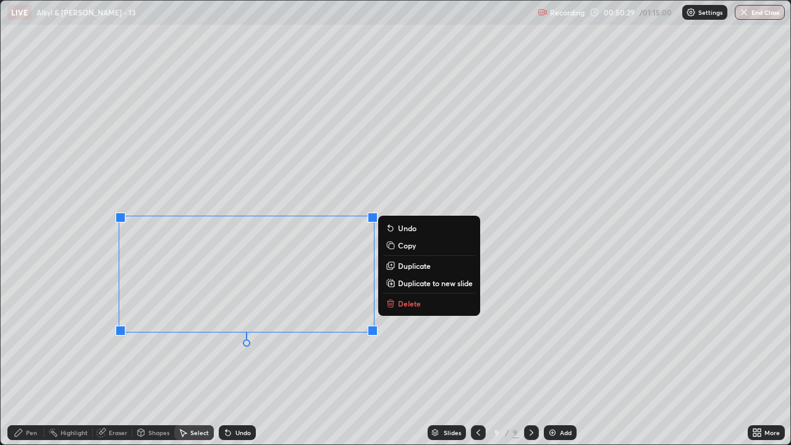
click at [411, 307] on p "Delete" at bounding box center [409, 303] width 23 height 10
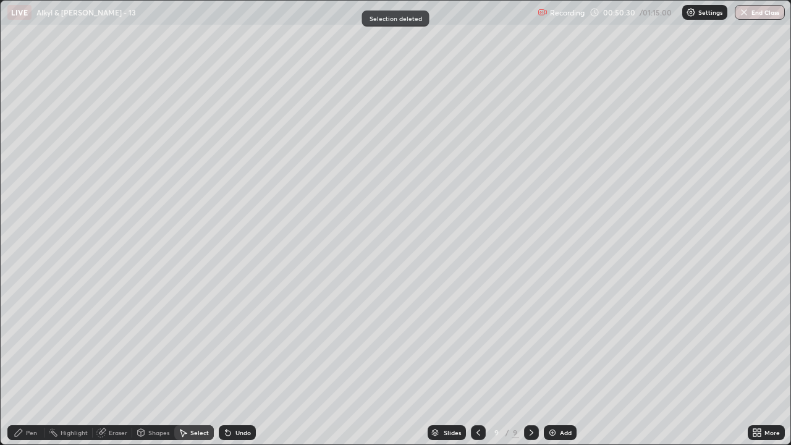
click at [28, 361] on div "Pen" at bounding box center [31, 432] width 11 height 6
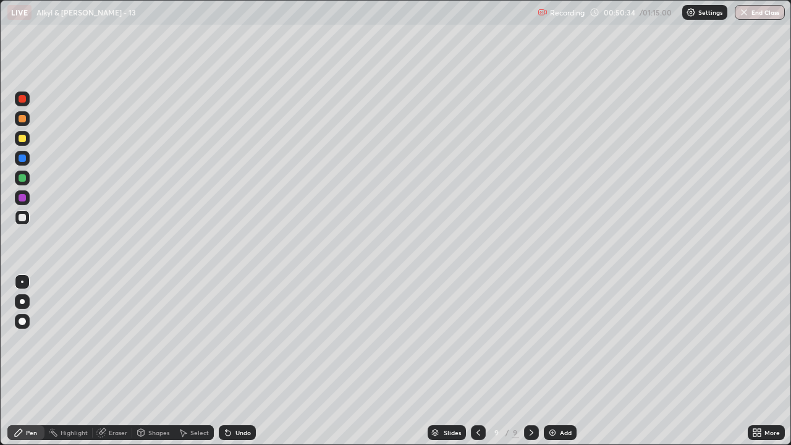
click at [112, 361] on div "Eraser" at bounding box center [113, 432] width 40 height 15
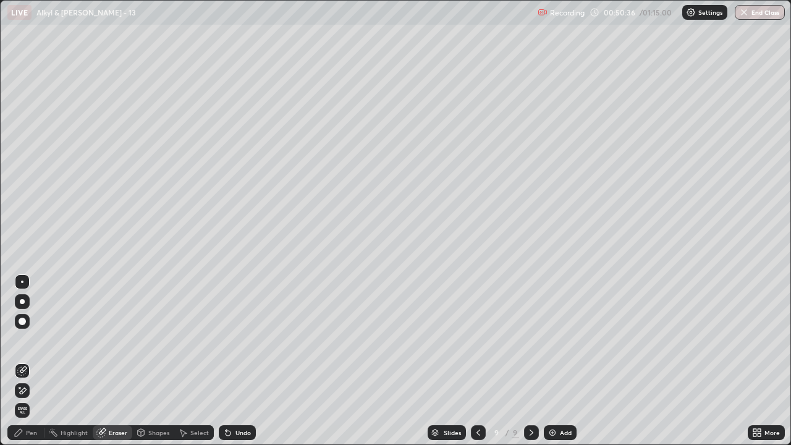
click at [23, 361] on icon at bounding box center [19, 432] width 10 height 10
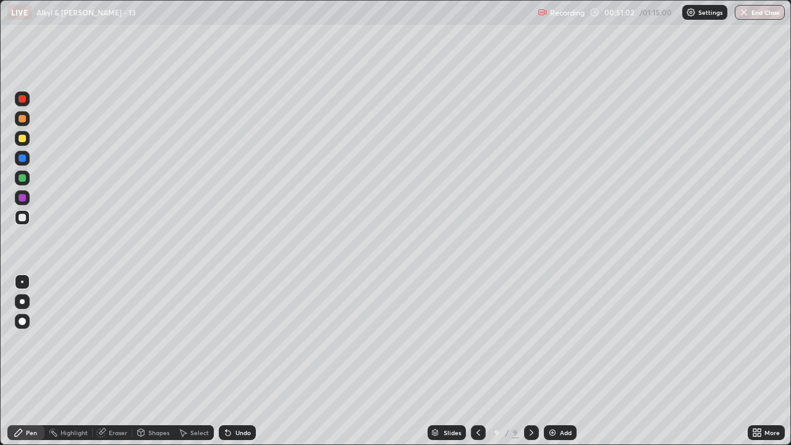
click at [201, 361] on div "Select" at bounding box center [199, 432] width 19 height 6
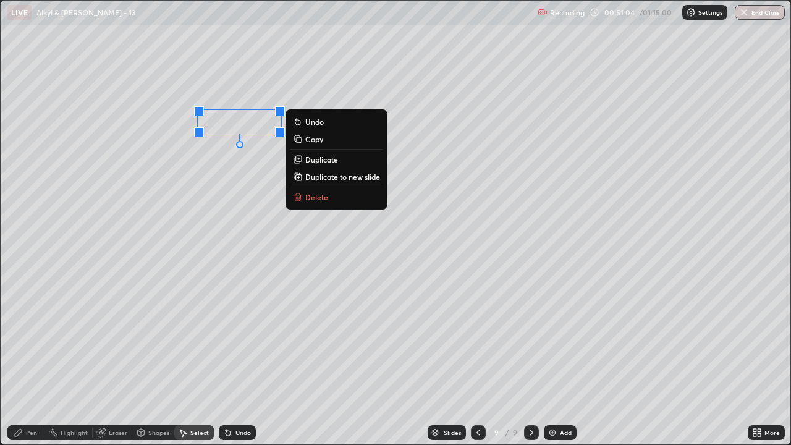
click at [321, 194] on p "Delete" at bounding box center [316, 197] width 23 height 10
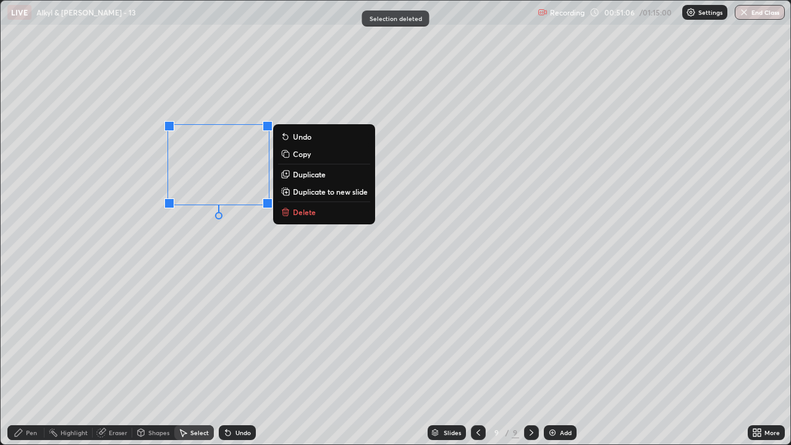
click at [306, 214] on p "Delete" at bounding box center [304, 212] width 23 height 10
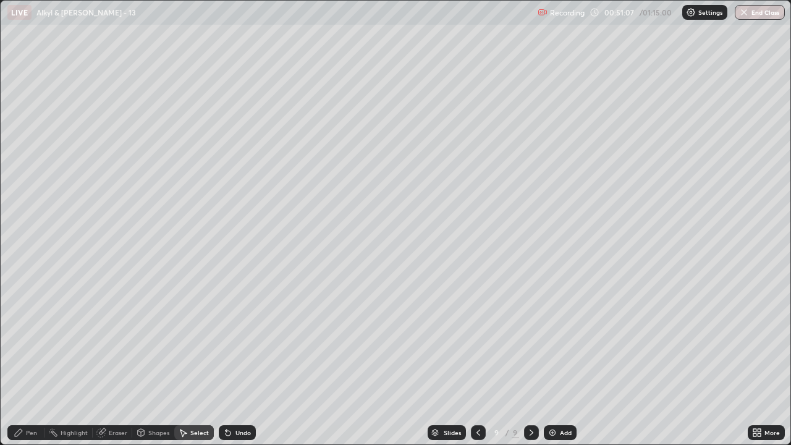
click at [27, 361] on div "Pen" at bounding box center [31, 432] width 11 height 6
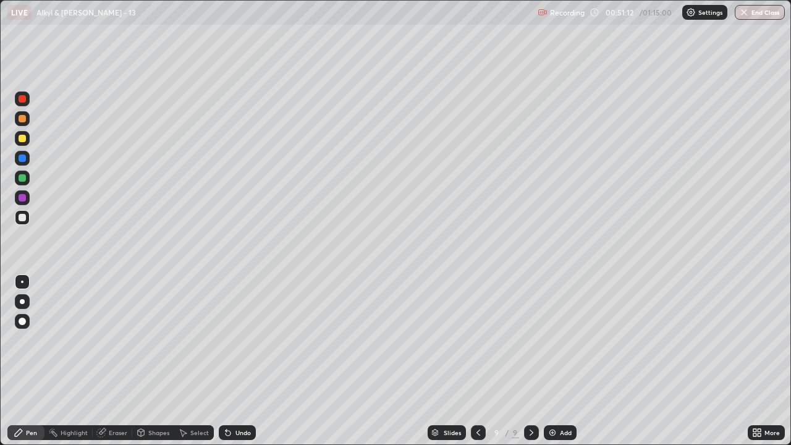
click at [239, 361] on div "Undo" at bounding box center [237, 432] width 37 height 15
click at [235, 361] on div "Undo" at bounding box center [237, 432] width 37 height 15
click at [111, 361] on div "Eraser" at bounding box center [113, 432] width 40 height 15
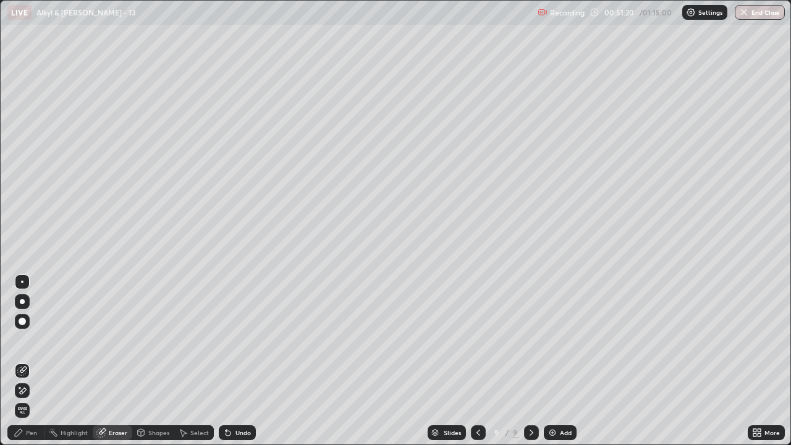
click at [27, 361] on div "Pen" at bounding box center [31, 432] width 11 height 6
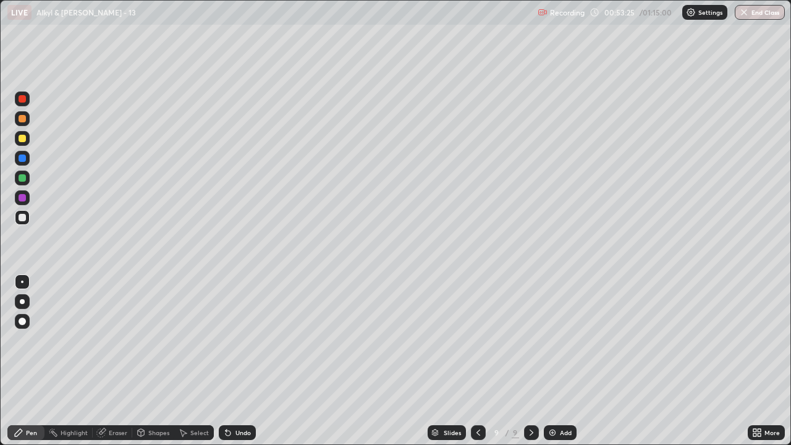
click at [755, 361] on icon at bounding box center [754, 434] width 3 height 3
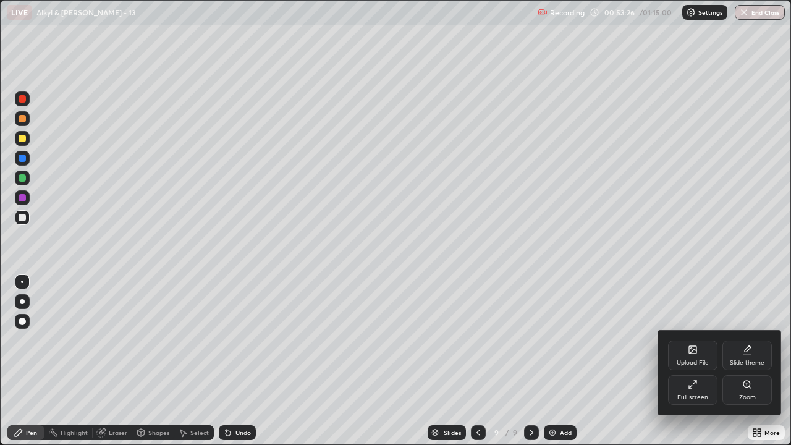
click at [691, 361] on icon at bounding box center [690, 386] width 2 height 2
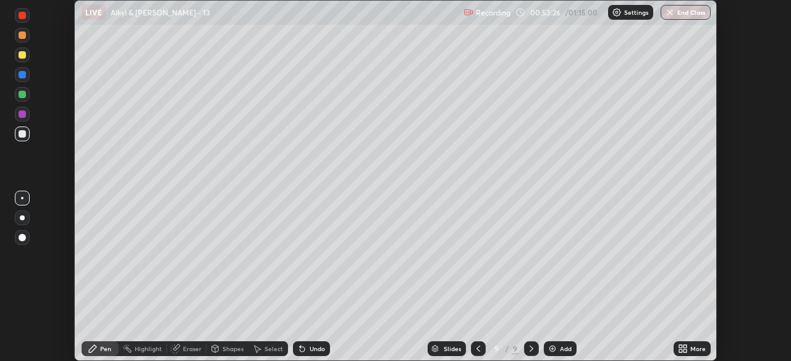
scroll to position [61403, 60974]
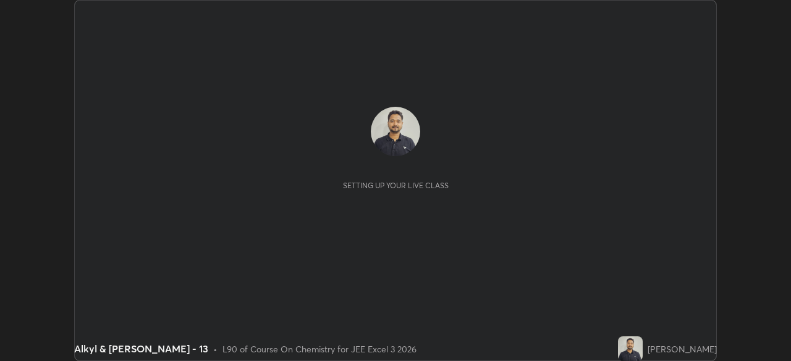
scroll to position [361, 790]
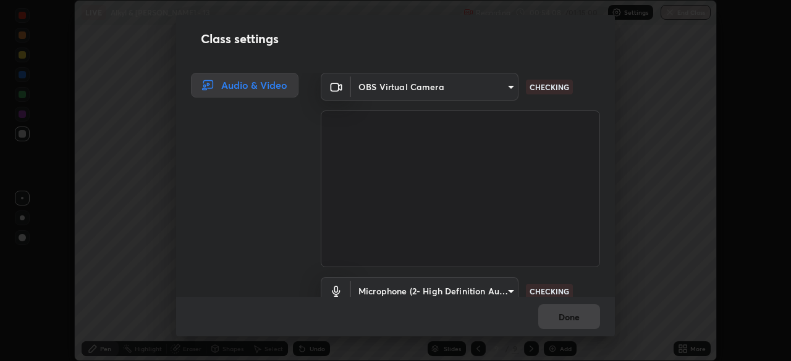
click at [504, 290] on body "Erase all LIVE Alkyl & Aryl Halide - 13 Recording 00:54:08 / 01:15:00 Settings …" at bounding box center [395, 180] width 791 height 361
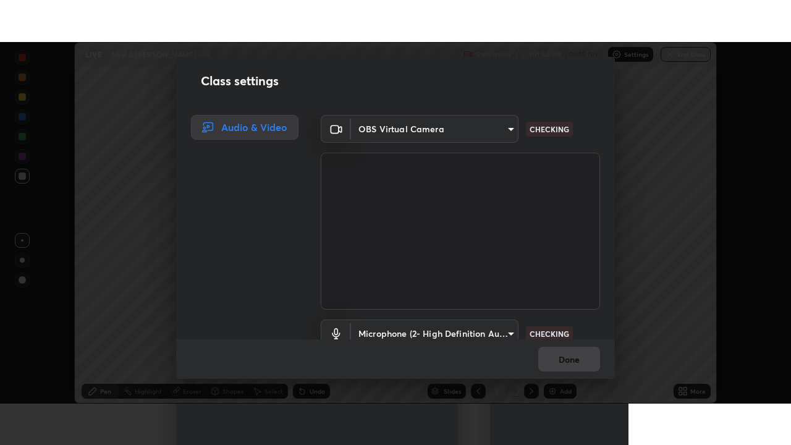
scroll to position [11, 0]
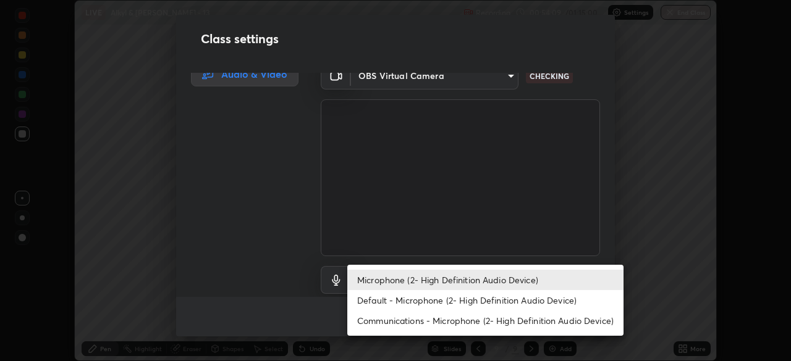
click at [489, 305] on li "Default - Microphone (2- High Definition Audio Device)" at bounding box center [485, 300] width 276 height 20
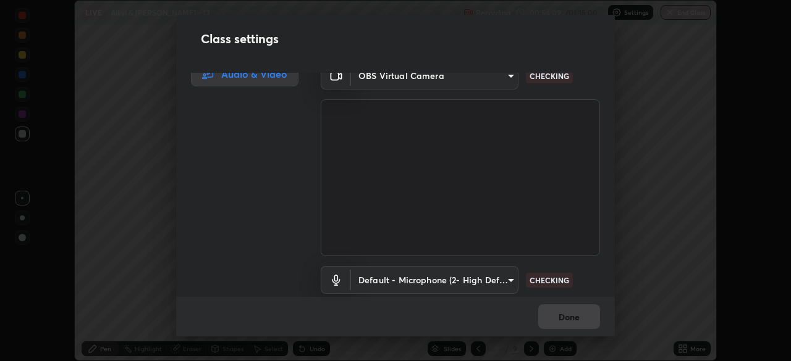
click at [497, 280] on body "Erase all LIVE Alkyl & Aryl Halide - 13 Recording 00:54:09 / 01:15:00 Settings …" at bounding box center [395, 180] width 791 height 361
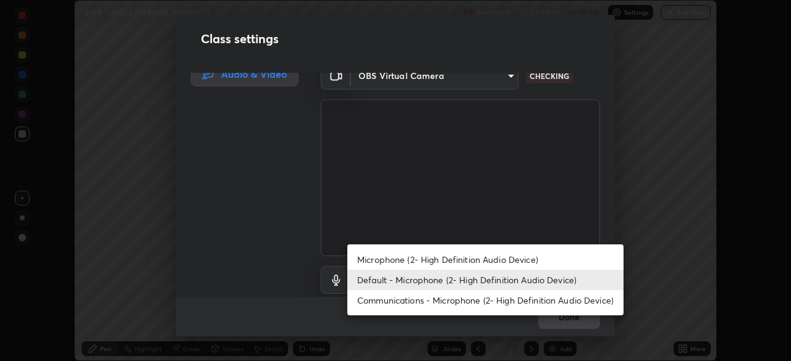
click at [495, 260] on li "Microphone (2- High Definition Audio Device)" at bounding box center [485, 260] width 276 height 20
type input "ed763d68ec3e2e3c9c4a715b2cda8bbe32e246cc1b8ba6137e6a4bc4c77b2f2c"
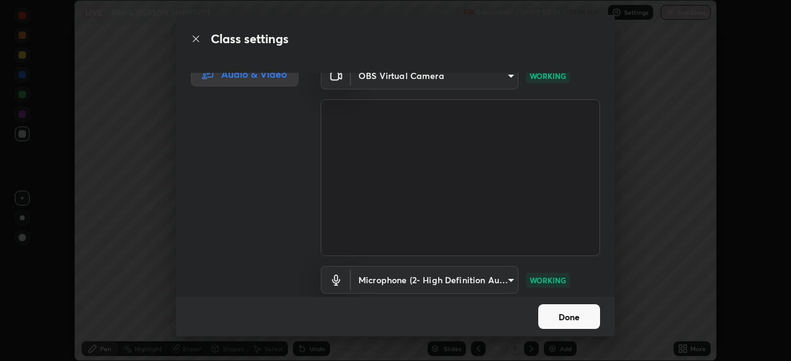
click at [562, 313] on button "Done" at bounding box center [569, 316] width 62 height 25
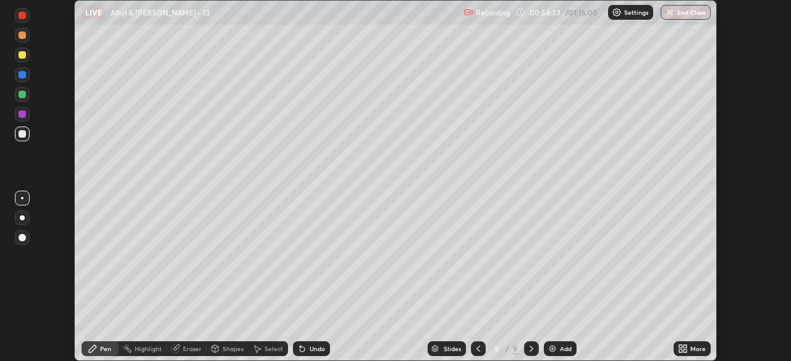
click at [679, 348] on icon at bounding box center [680, 346] width 3 height 3
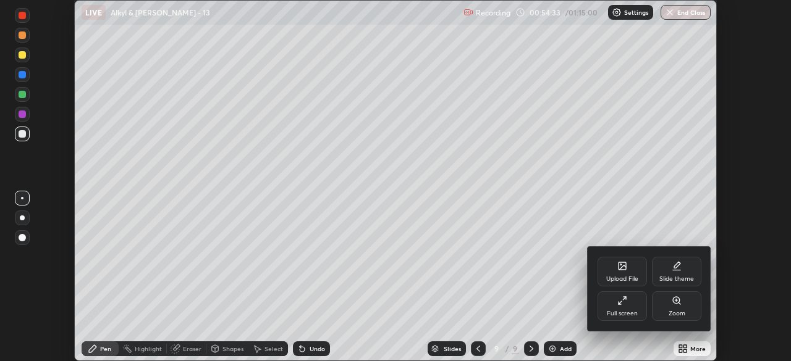
click at [631, 303] on div "Full screen" at bounding box center [621, 307] width 49 height 30
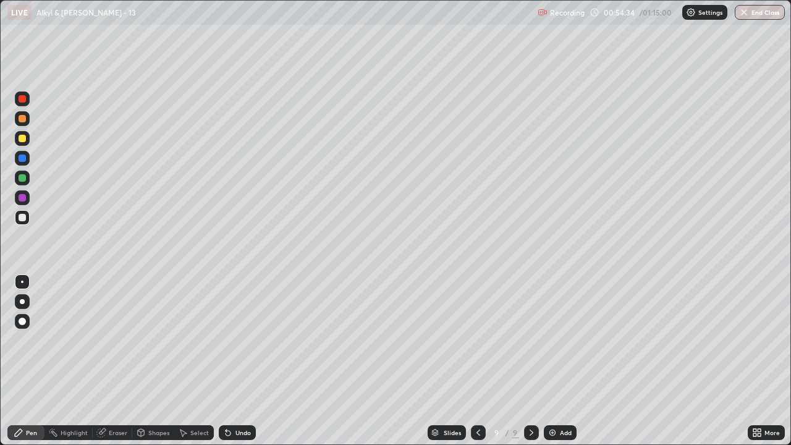
scroll to position [445, 791]
click at [548, 361] on img at bounding box center [552, 432] width 10 height 10
click at [235, 361] on div "Undo" at bounding box center [237, 432] width 37 height 15
click at [247, 361] on div "Undo" at bounding box center [242, 432] width 15 height 6
click at [245, 361] on div "Undo" at bounding box center [242, 432] width 15 height 6
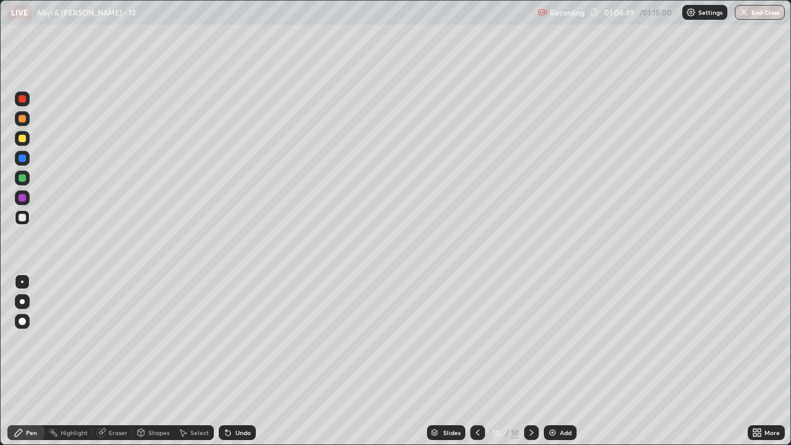
click at [551, 361] on img at bounding box center [552, 432] width 10 height 10
click at [23, 138] on div at bounding box center [22, 138] width 7 height 7
click at [23, 179] on div at bounding box center [22, 177] width 7 height 7
click at [24, 217] on div at bounding box center [22, 217] width 7 height 7
click at [20, 220] on div at bounding box center [22, 217] width 7 height 7
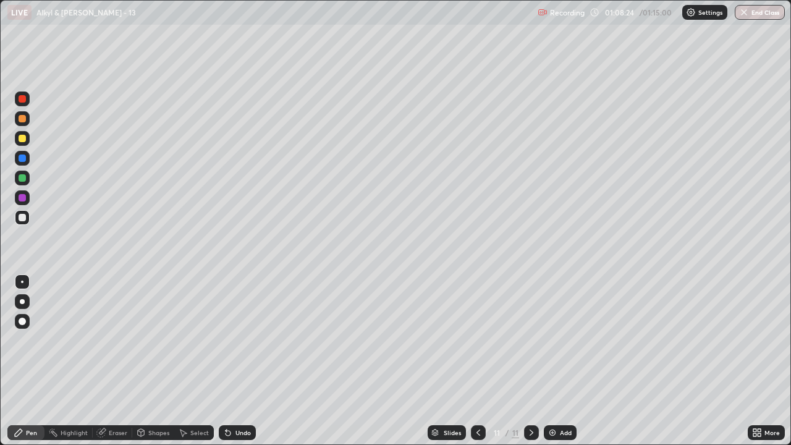
click at [114, 361] on div "Eraser" at bounding box center [118, 432] width 19 height 6
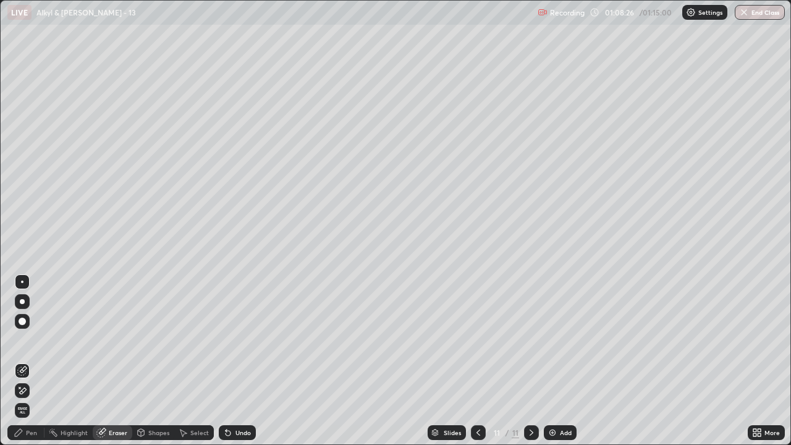
click at [197, 361] on div "Select" at bounding box center [199, 432] width 19 height 6
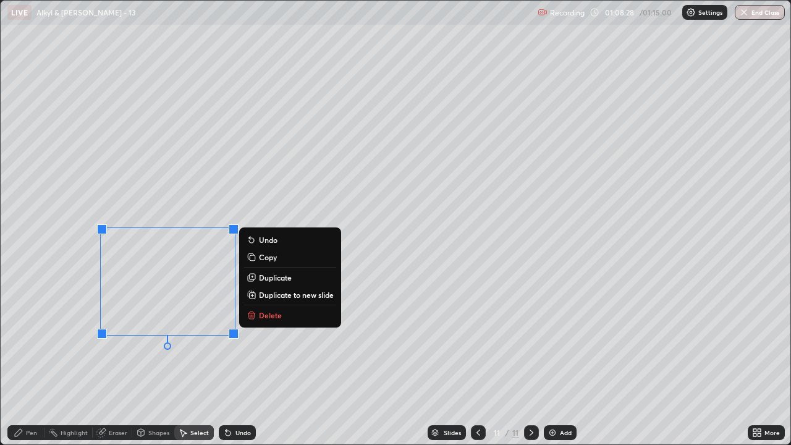
click at [256, 314] on button "Delete" at bounding box center [290, 315] width 92 height 15
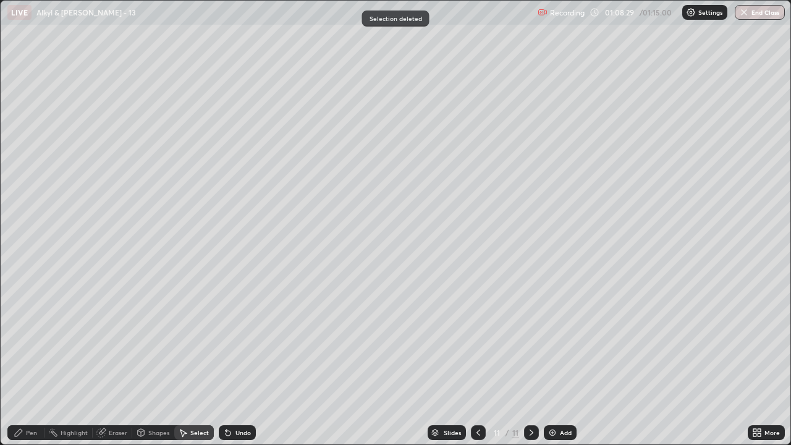
click at [112, 361] on div "Eraser" at bounding box center [113, 432] width 40 height 15
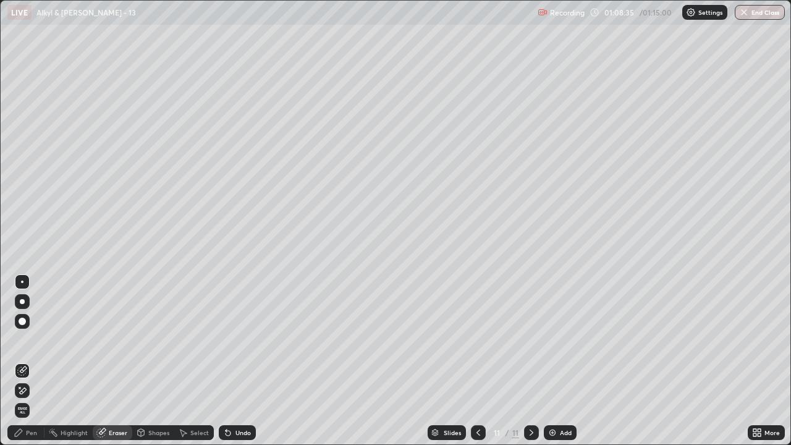
click at [26, 361] on div "Pen" at bounding box center [25, 432] width 37 height 15
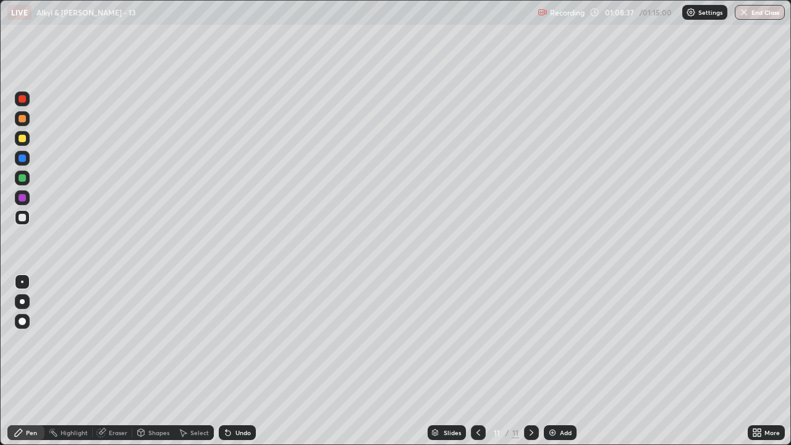
click at [25, 220] on div at bounding box center [22, 217] width 7 height 7
click at [22, 217] on div at bounding box center [22, 217] width 7 height 7
click at [110, 361] on div "Eraser" at bounding box center [118, 432] width 19 height 6
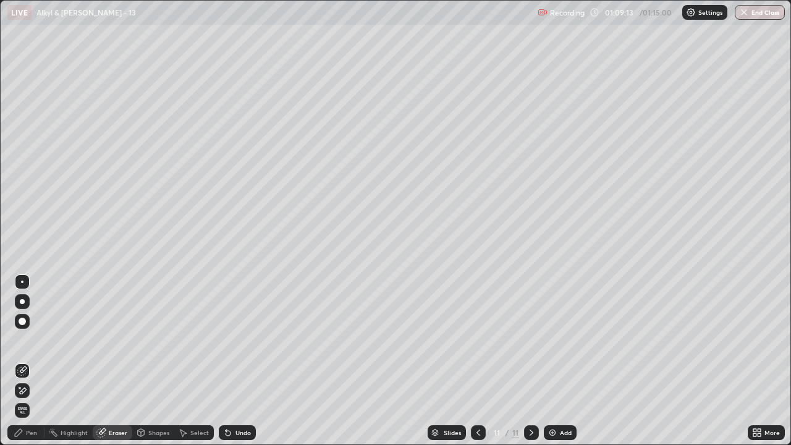
click at [28, 361] on div "Pen" at bounding box center [31, 432] width 11 height 6
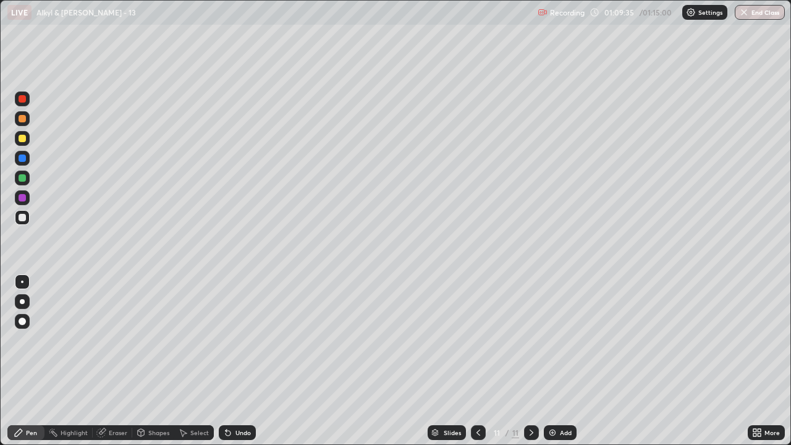
click at [112, 361] on div "Eraser" at bounding box center [118, 432] width 19 height 6
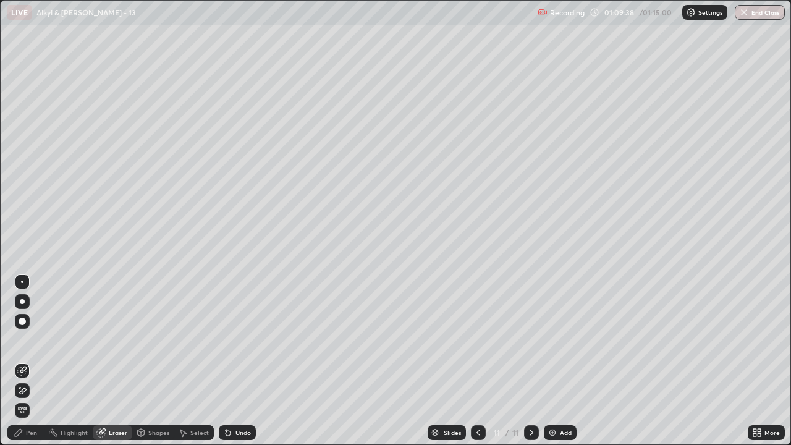
click at [29, 361] on div "Pen" at bounding box center [31, 432] width 11 height 6
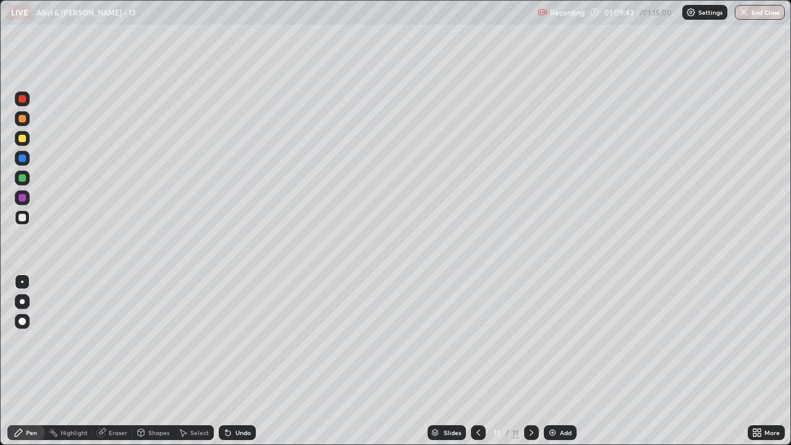
click at [108, 361] on div "Eraser" at bounding box center [113, 432] width 40 height 15
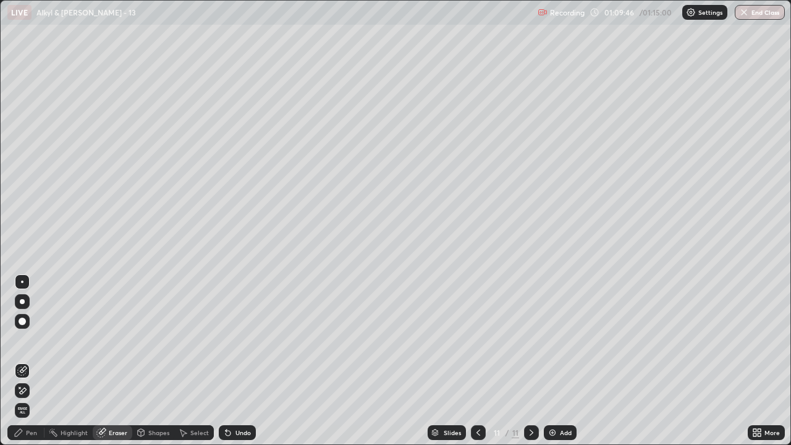
click at [28, 361] on div "Pen" at bounding box center [31, 432] width 11 height 6
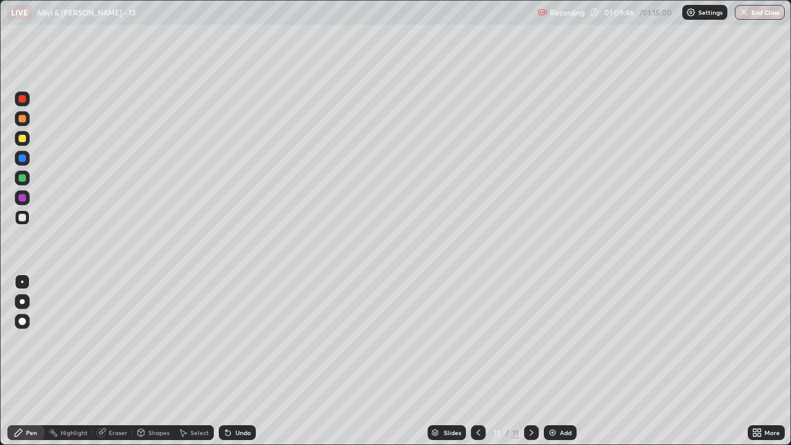
click at [25, 361] on div "Pen" at bounding box center [25, 432] width 37 height 15
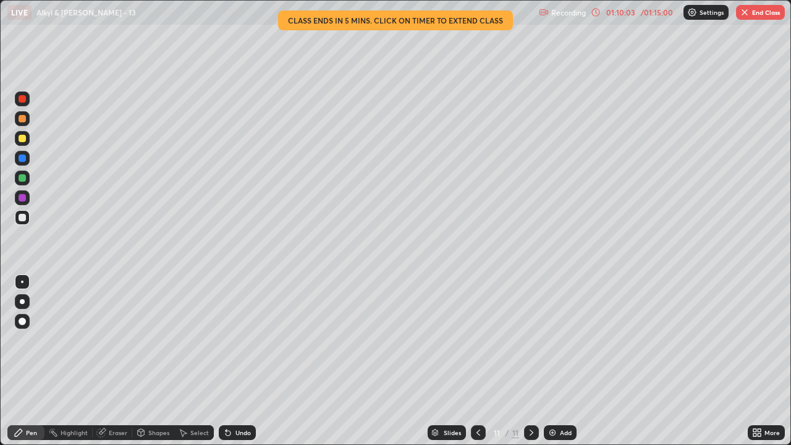
click at [618, 12] on div "01:10:03" at bounding box center [620, 12] width 35 height 7
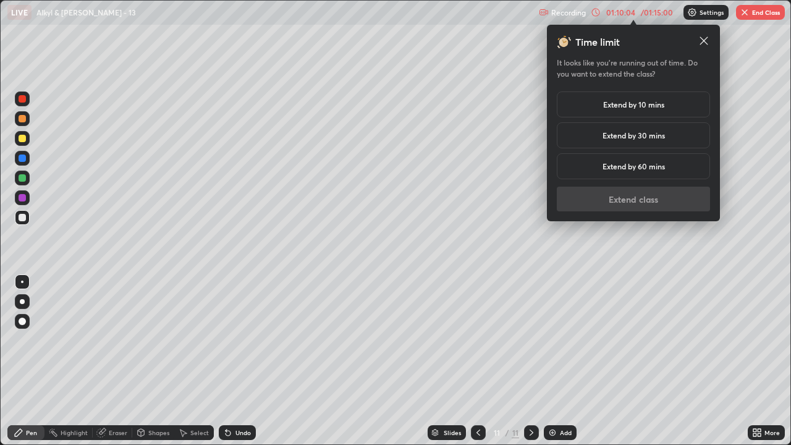
click at [627, 104] on h5 "Extend by 10 mins" at bounding box center [633, 104] width 61 height 11
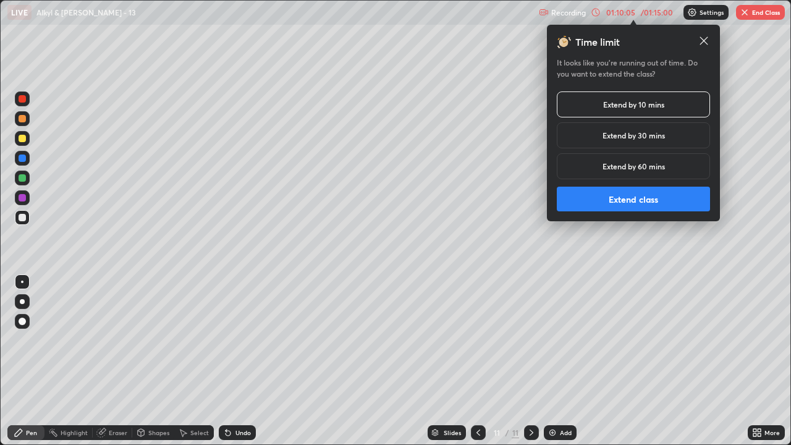
click at [644, 201] on button "Extend class" at bounding box center [632, 199] width 153 height 25
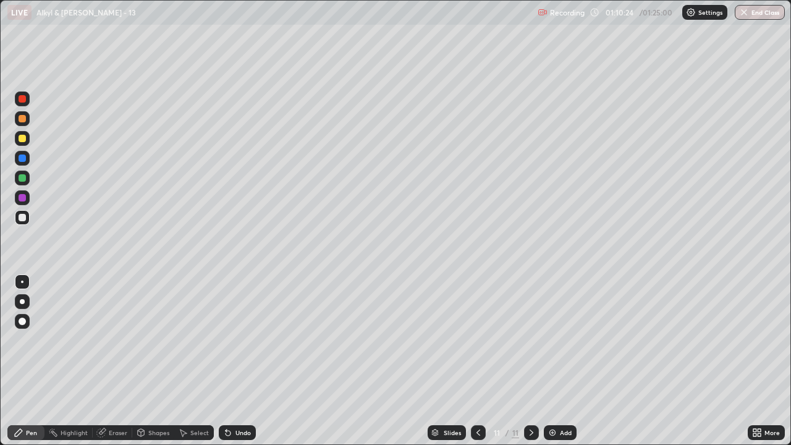
click at [125, 361] on div "Eraser" at bounding box center [118, 432] width 19 height 6
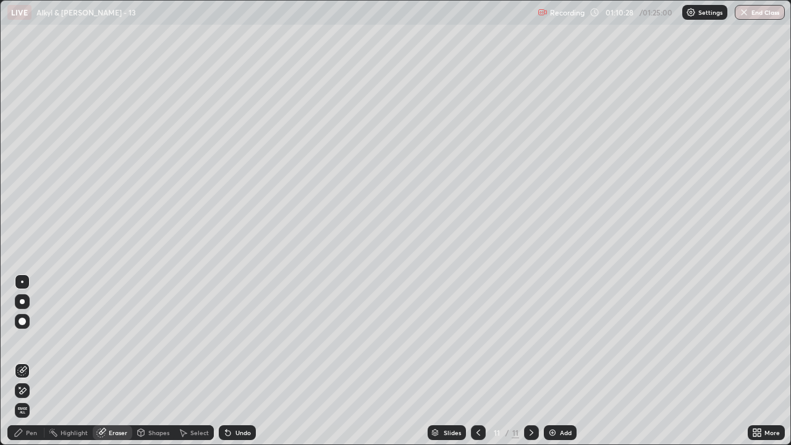
click at [31, 361] on div "Pen" at bounding box center [31, 432] width 11 height 6
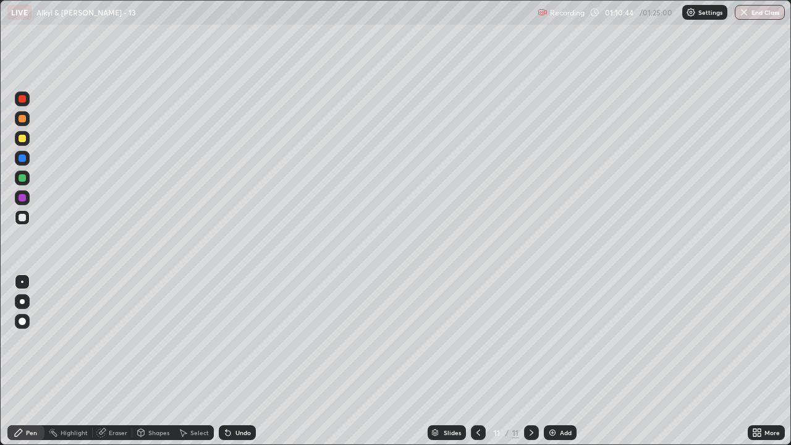
click at [115, 361] on div "Eraser" at bounding box center [118, 432] width 19 height 6
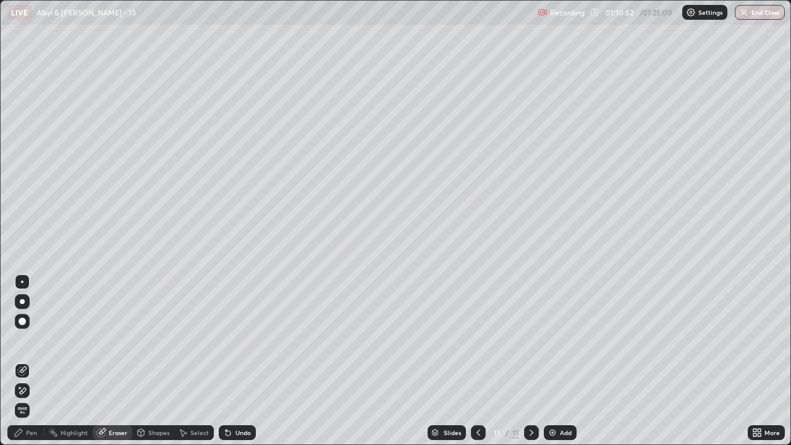
click at [27, 361] on div "Pen" at bounding box center [31, 432] width 11 height 6
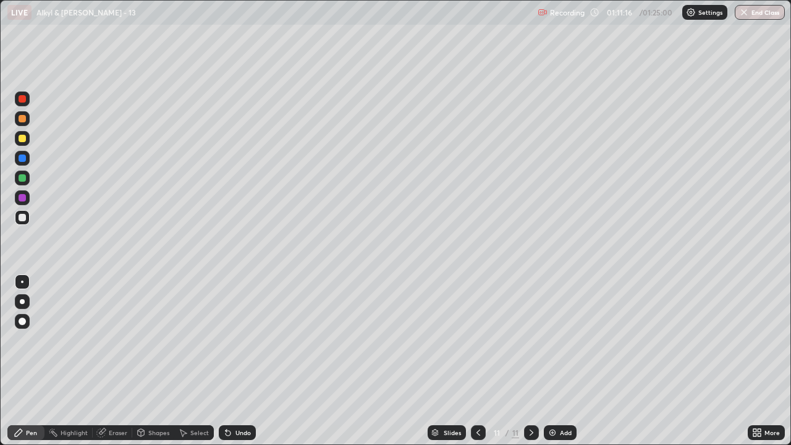
click at [241, 361] on div "Undo" at bounding box center [242, 432] width 15 height 6
click at [245, 361] on div "Undo" at bounding box center [242, 432] width 15 height 6
click at [246, 361] on div "Undo" at bounding box center [242, 432] width 15 height 6
click at [119, 361] on div "Eraser" at bounding box center [113, 432] width 40 height 15
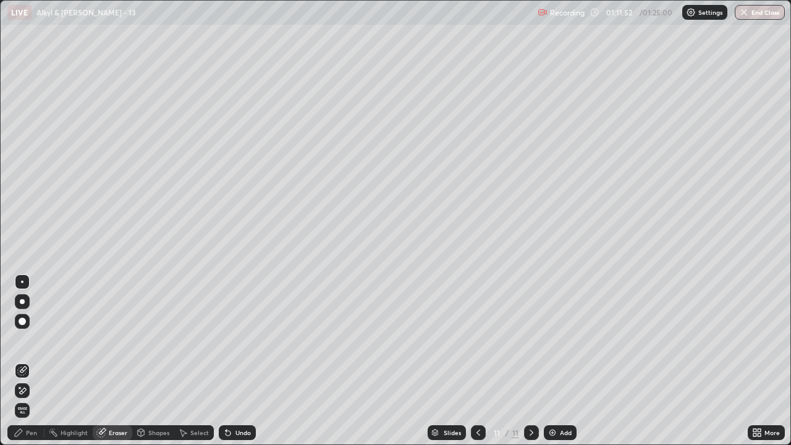
click at [36, 361] on div "Pen" at bounding box center [31, 432] width 11 height 6
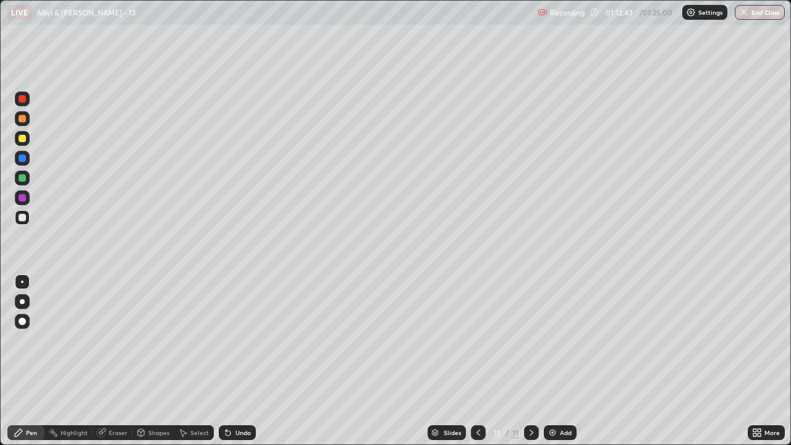
click at [23, 177] on div at bounding box center [22, 177] width 7 height 7
click at [23, 217] on div at bounding box center [22, 217] width 7 height 7
click at [25, 203] on div at bounding box center [22, 197] width 15 height 15
click at [22, 217] on div at bounding box center [22, 217] width 7 height 7
click at [237, 361] on div "Undo" at bounding box center [242, 432] width 15 height 6
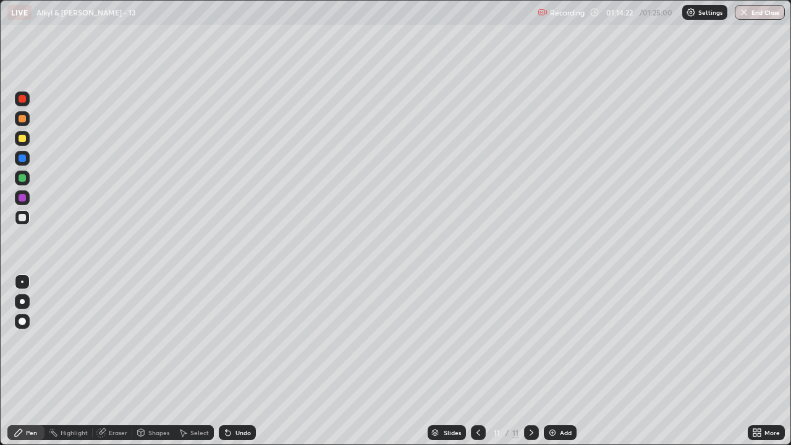
click at [23, 179] on div at bounding box center [22, 177] width 7 height 7
click at [754, 14] on button "End Class" at bounding box center [760, 12] width 49 height 15
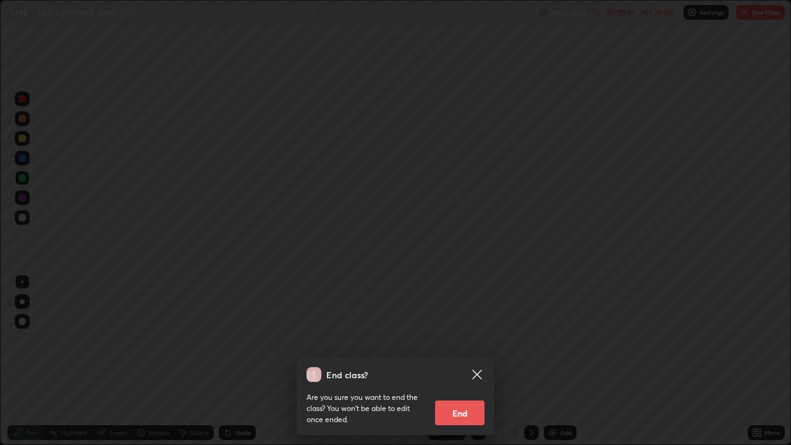
click at [469, 361] on button "End" at bounding box center [459, 412] width 49 height 25
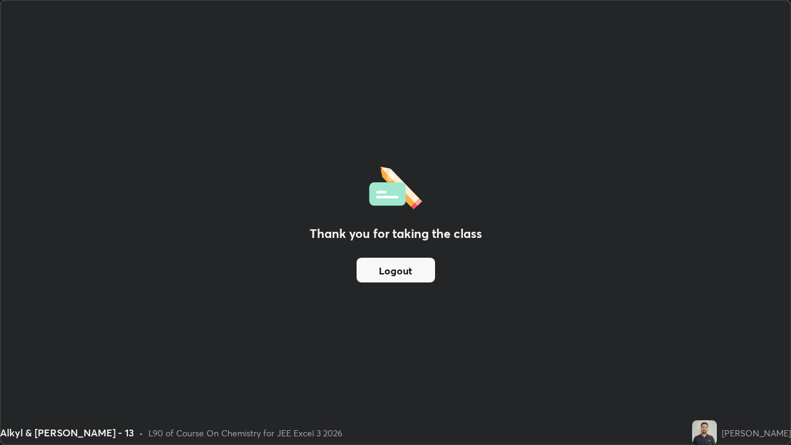
click at [401, 274] on button "Logout" at bounding box center [395, 270] width 78 height 25
